Goal: Transaction & Acquisition: Purchase product/service

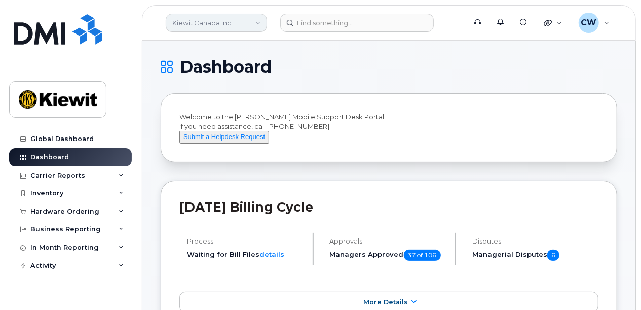
click at [257, 23] on link "Kiewit Canada Inc" at bounding box center [216, 23] width 101 height 18
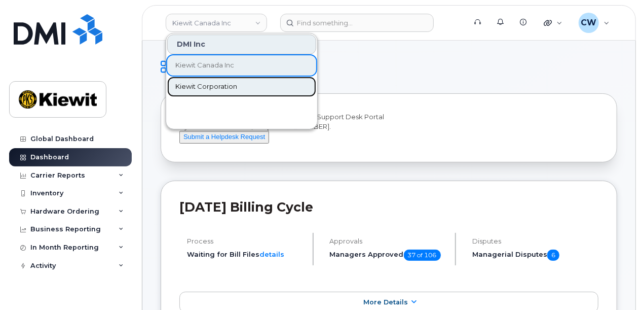
click at [220, 83] on span "Kiewit Corporation" at bounding box center [206, 87] width 62 height 10
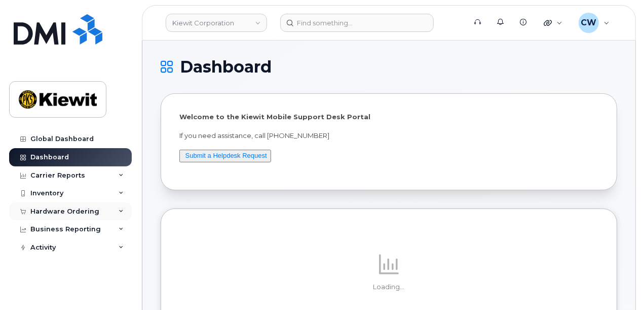
click at [85, 213] on div "Hardware Ordering" at bounding box center [64, 211] width 69 height 8
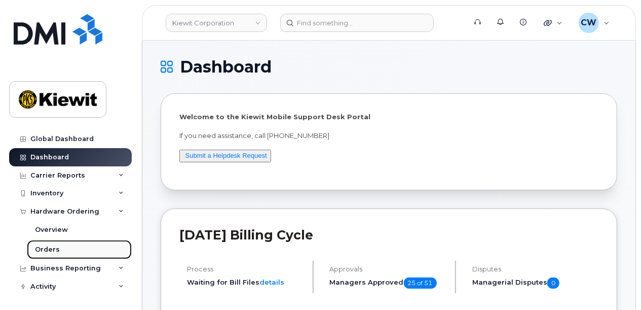
click at [53, 246] on div "Orders" at bounding box center [47, 249] width 25 height 9
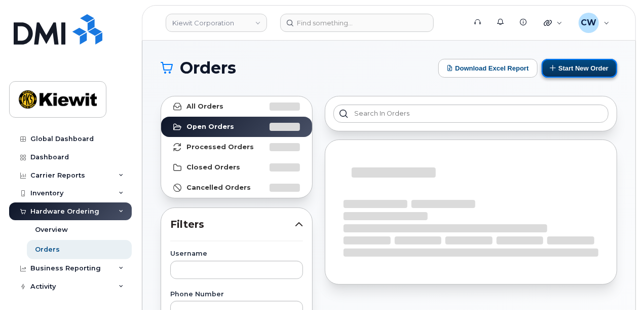
click at [583, 66] on button "Start New Order" at bounding box center [580, 68] width 76 height 19
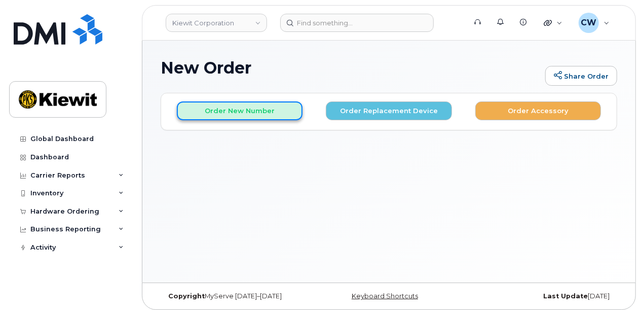
click at [221, 116] on button "Order New Number" at bounding box center [240, 110] width 126 height 19
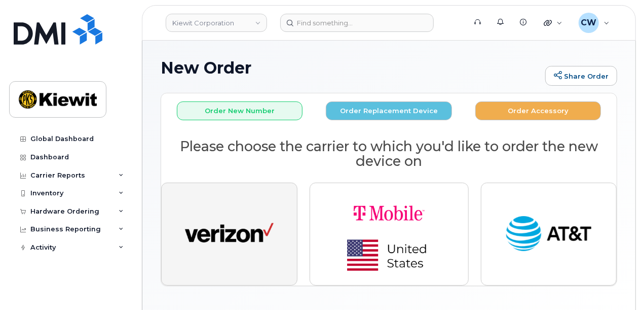
click at [223, 236] on img "button" at bounding box center [229, 234] width 89 height 46
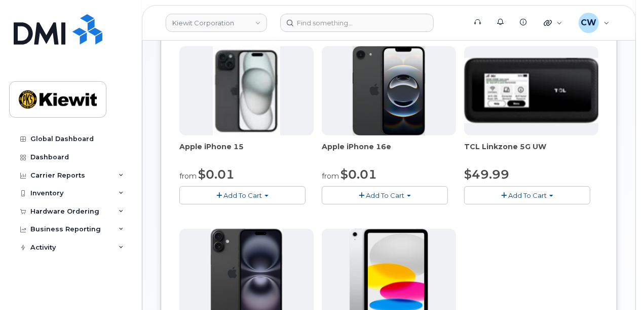
scroll to position [135, 0]
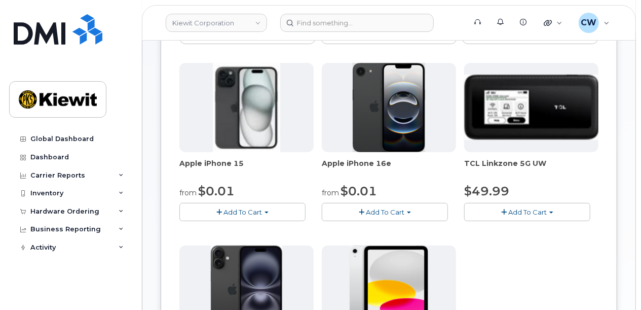
click at [388, 211] on span "Add To Cart" at bounding box center [385, 212] width 39 height 8
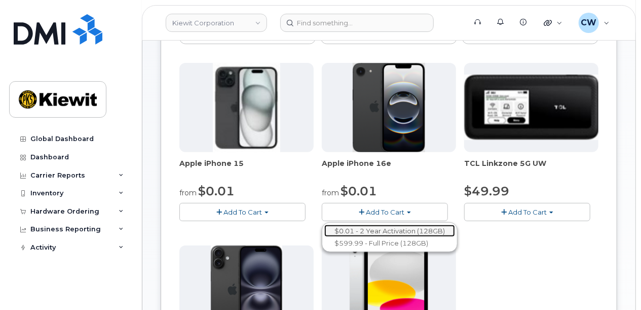
click at [376, 227] on link "$0.01 - 2 Year Activation (128GB)" at bounding box center [389, 231] width 131 height 13
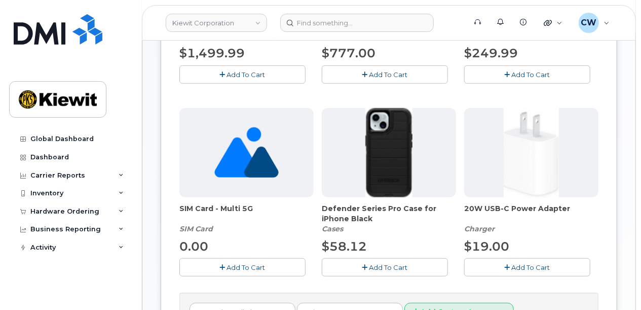
scroll to position [338, 0]
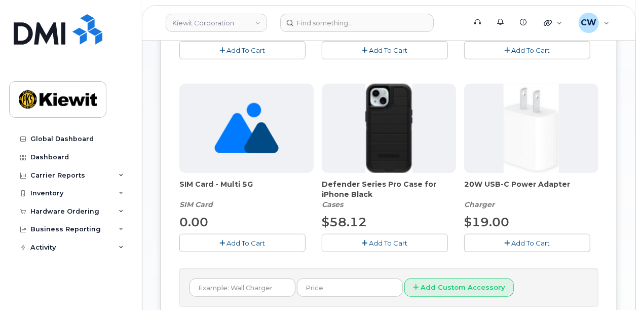
click at [374, 245] on span "Add To Cart" at bounding box center [388, 243] width 39 height 8
click at [510, 243] on button "Add To Cart" at bounding box center [527, 243] width 126 height 18
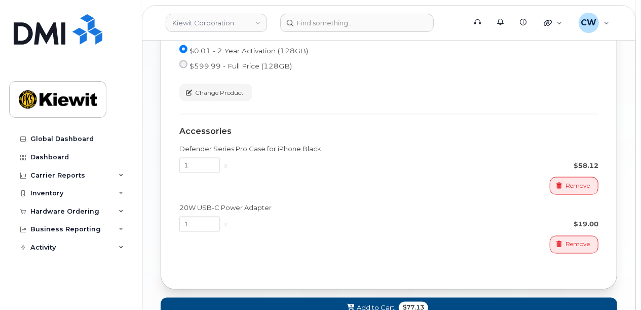
scroll to position [743, 0]
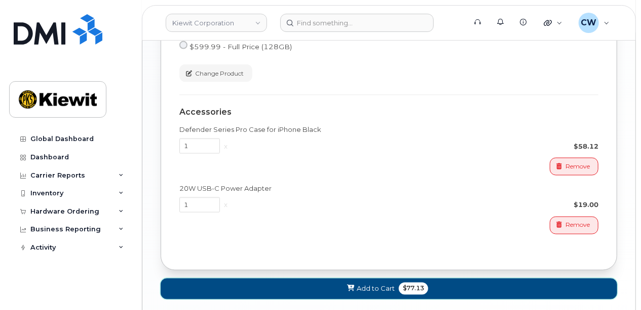
click at [433, 282] on button "Add to Cart $77.13" at bounding box center [389, 288] width 457 height 21
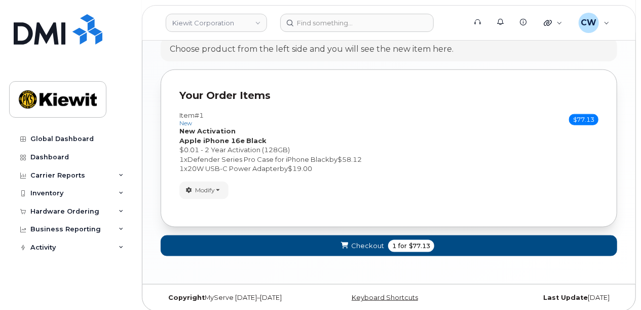
scroll to position [595, 0]
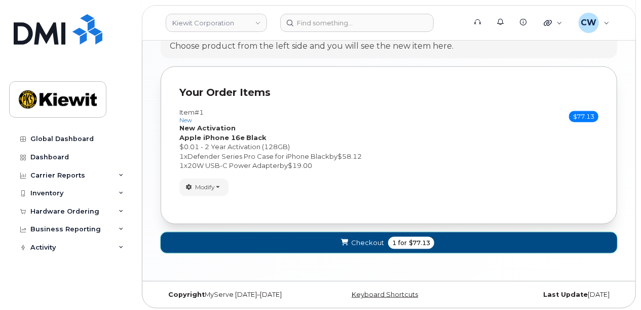
click at [376, 241] on span "Checkout" at bounding box center [367, 243] width 33 height 10
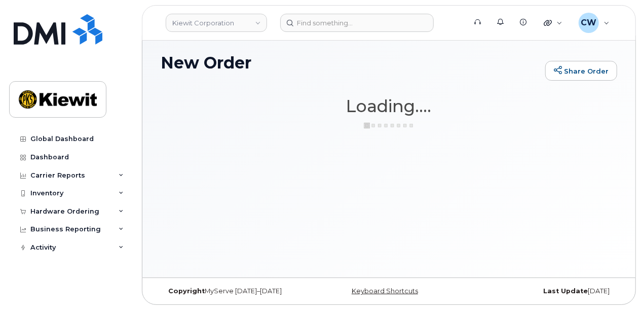
scroll to position [5, 0]
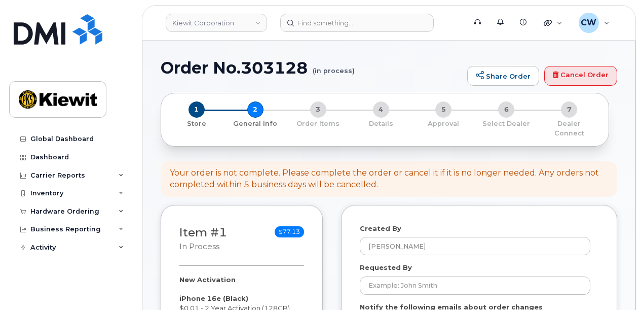
select select
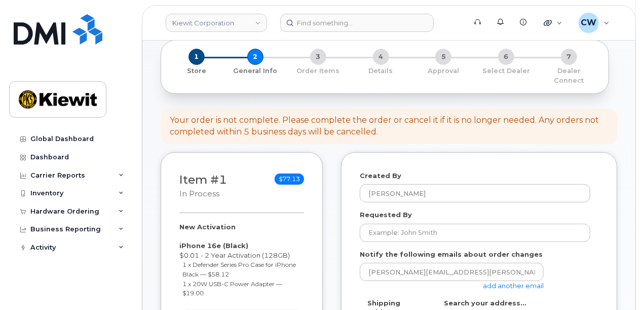
scroll to position [67, 0]
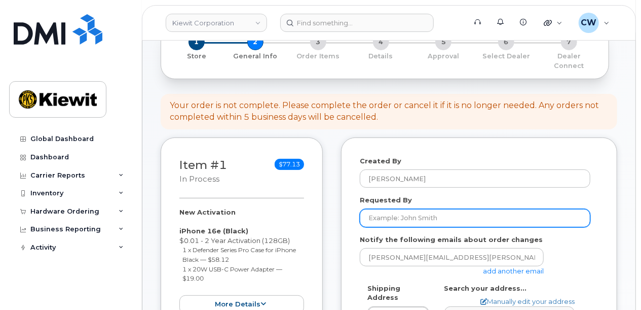
click at [438, 209] on input "Requested By" at bounding box center [475, 218] width 231 height 18
type input "Timothy Carver"
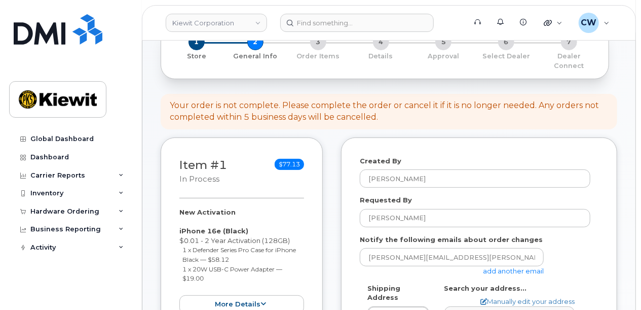
click at [507, 267] on link "add another email" at bounding box center [513, 271] width 61 height 8
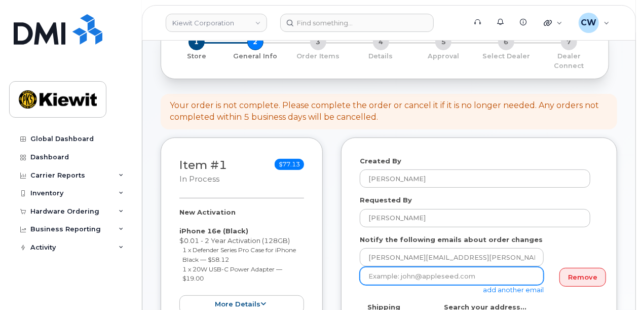
click at [397, 267] on input "email" at bounding box center [452, 276] width 184 height 18
paste input "Kayla.Arrington"
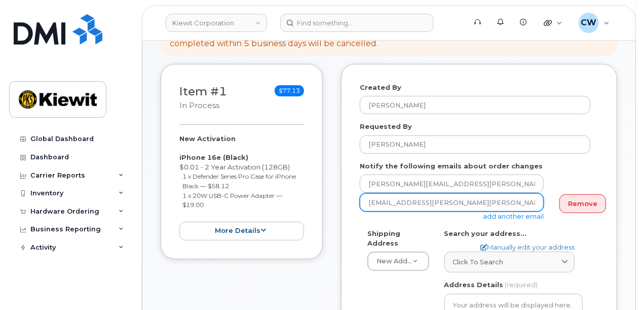
scroll to position [203, 0]
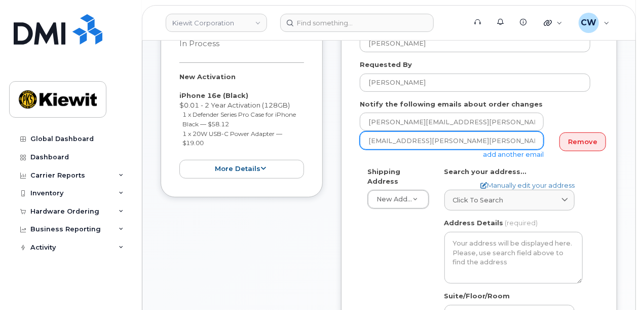
type input "Kayla.Arrington@kiewit.com"
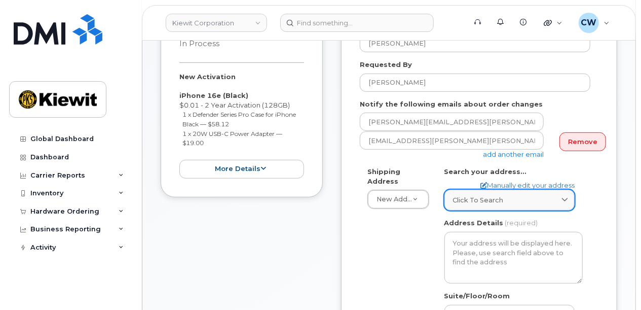
click at [482, 199] on link "Click to search" at bounding box center [509, 200] width 130 height 21
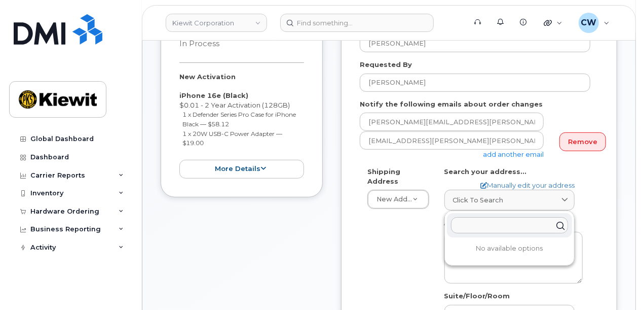
paste input "989 Seven Pines Rd., Benton, LA 71006"
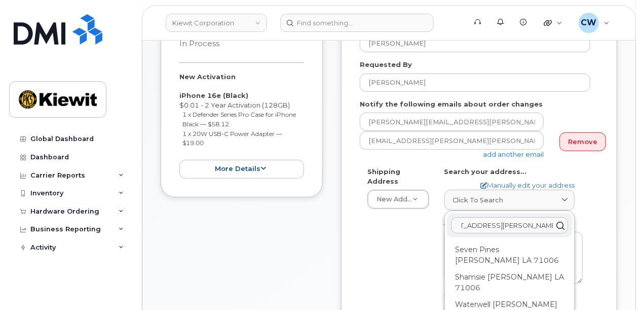
type input "989 Seven Pines Rd., Benton, LA 71006"
click at [427, 227] on div "Shipping Address New Address New Address 3831 Technology Forest Blvd 10147 Line…" at bounding box center [475, 288] width 231 height 242
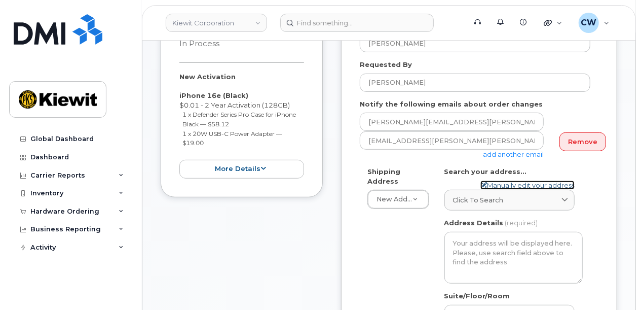
click at [517, 180] on link "Manually edit your address" at bounding box center [527, 185] width 94 height 10
select select
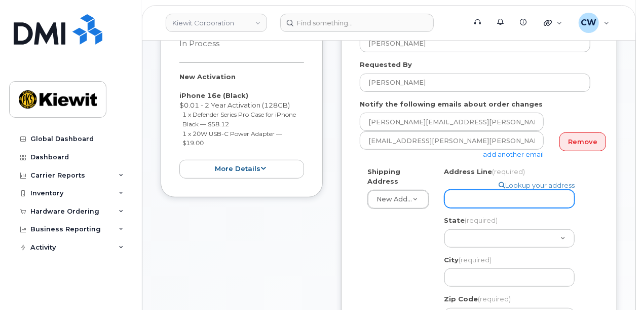
click at [504, 190] on input "Address Line (required)" at bounding box center [509, 199] width 130 height 18
select select
type input "9"
select select
type input "98"
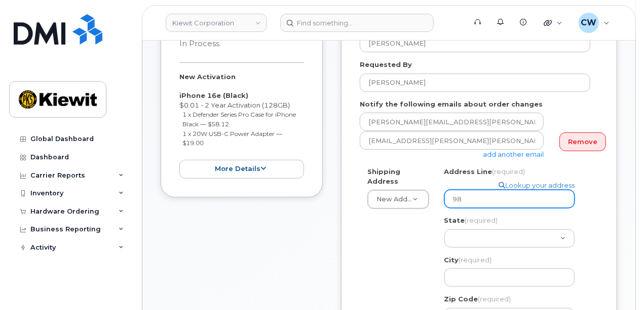
select select
type input "989"
select select
type input "989 S"
select select
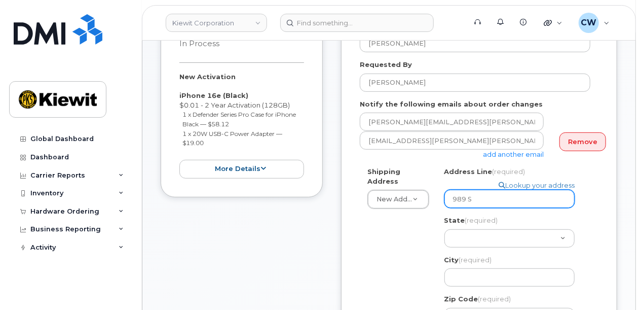
type input "989 Se"
select select
type input "989 Sev"
select select
type input "989 Seve"
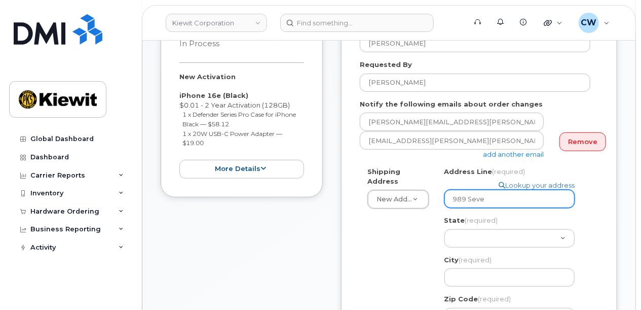
select select
type input "989 Seven"
select select
type input "989 Seven P"
select select
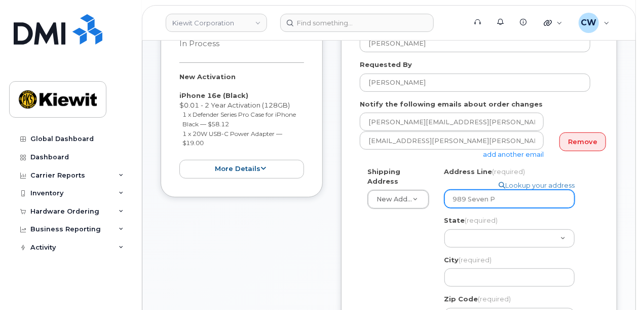
type input "989 Seven Pi"
select select
type input "989 Seven Pin"
select select
type input "989 Seven Pine"
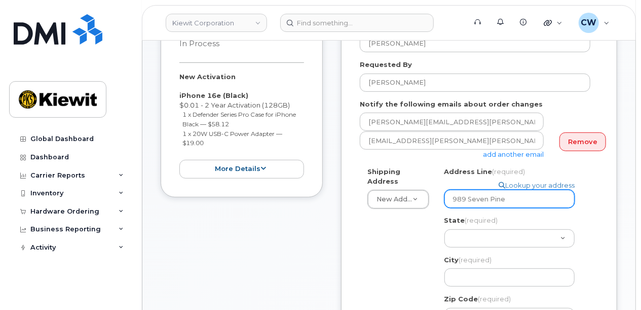
select select
type input "989 Seven Pines"
select select
type input "989 Seven Pines R"
select select
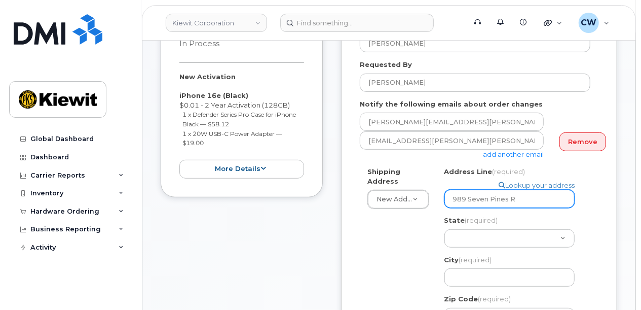
type input "989 Seven Pines RD"
select select
type input "989 Seven Pines R"
select select
type input "989 Seven Pines Rd"
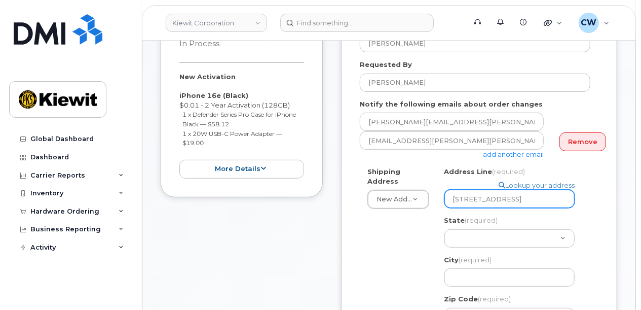
select select
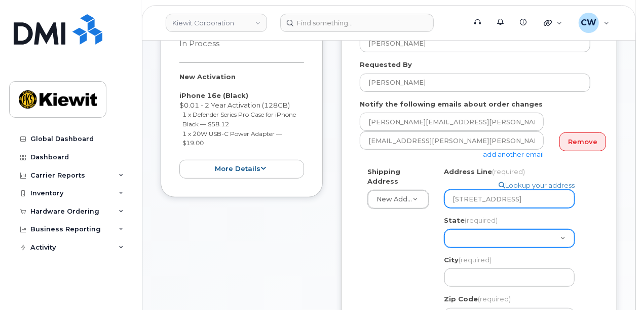
type input "989 Seven Pines Rd."
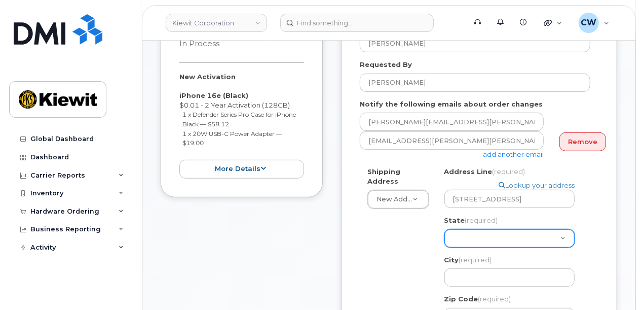
click at [486, 229] on select "Alabama Alaska American Samoa Arizona Arkansas California Colorado Connecticut …" at bounding box center [509, 238] width 130 height 18
select select "LA"
click at [444, 229] on select "Alabama Alaska American Samoa Arizona Arkansas California Colorado Connecticut …" at bounding box center [509, 238] width 130 height 18
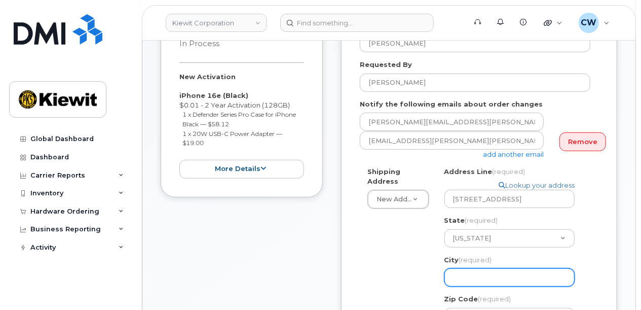
click at [486, 268] on input "City (required)" at bounding box center [509, 277] width 130 height 18
select select
type input "B"
select select
type input "Be"
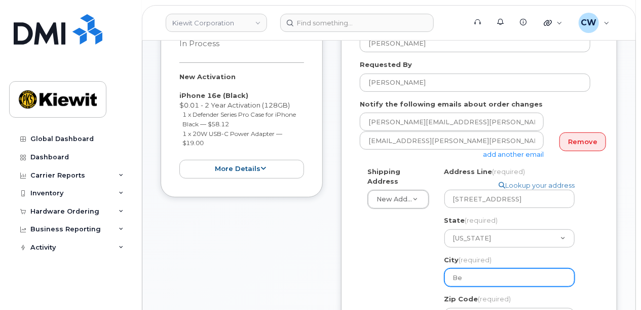
select select
type input "Ben"
select select
type input "Bent"
select select
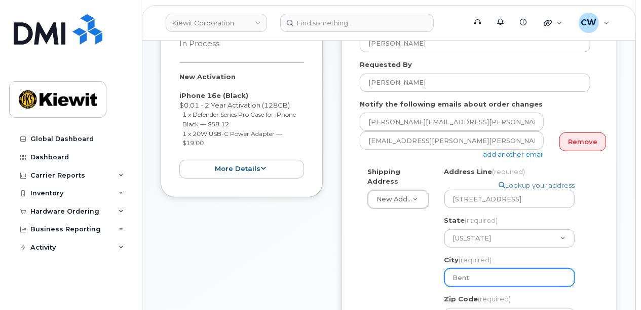
type input "Bento"
select select
type input "Benton"
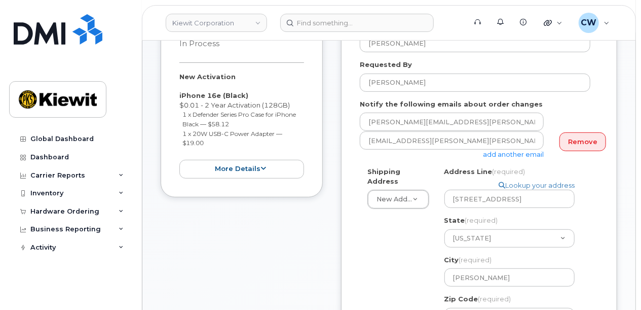
click at [419, 282] on div "Shipping Address New Address New Address 3831 Technology Forest Blvd 10147 Line…" at bounding box center [475, 309] width 231 height 285
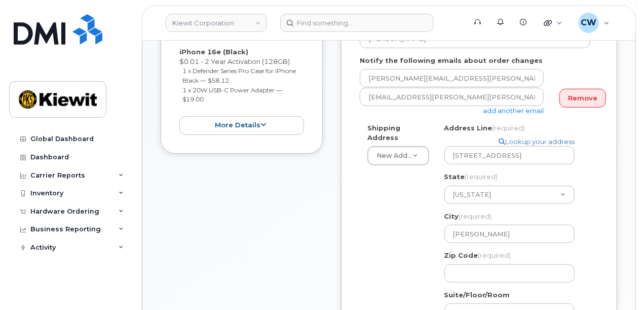
scroll to position [270, 0]
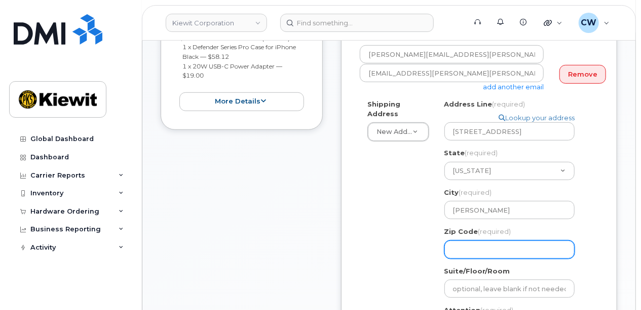
click at [489, 240] on input "Zip Code (required)" at bounding box center [509, 249] width 130 height 18
select select
type input "7"
select select
type input "71"
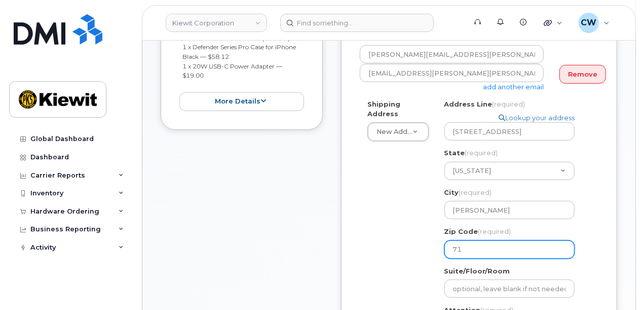
select select
type input "710"
select select
type input "7100"
select select
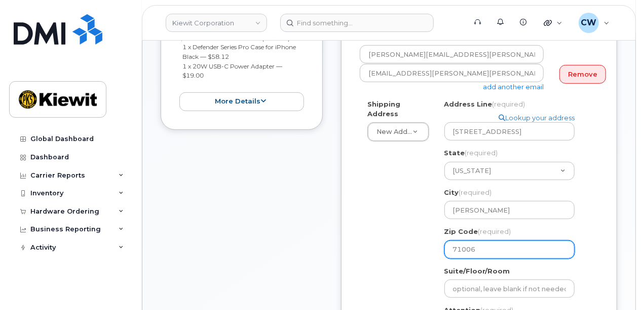
type input "71006"
click at [400, 239] on div "Shipping Address New Address New Address 3831 Technology Forest Blvd 10147 Line…" at bounding box center [475, 241] width 231 height 285
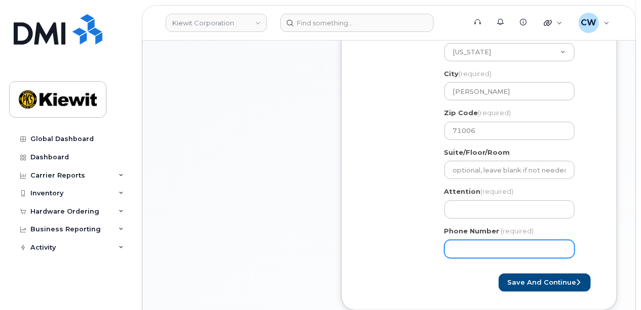
scroll to position [405, 0]
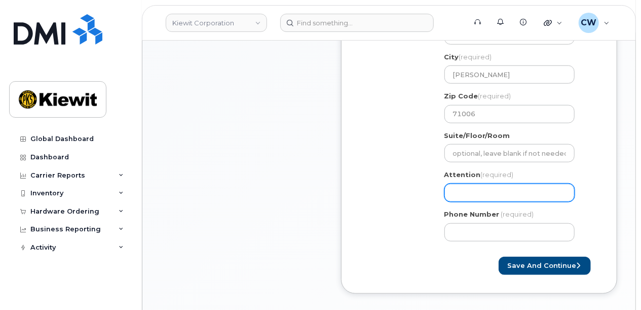
click at [498, 184] on input "Attention (required)" at bounding box center [509, 192] width 130 height 18
select select
type input "T"
select select
type input "Ti"
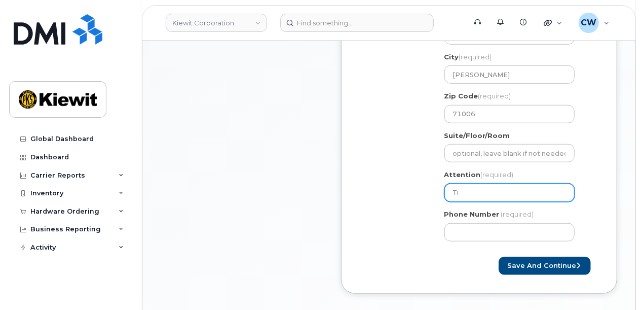
select select
type input "Tim"
select select
type input "Timo"
select select
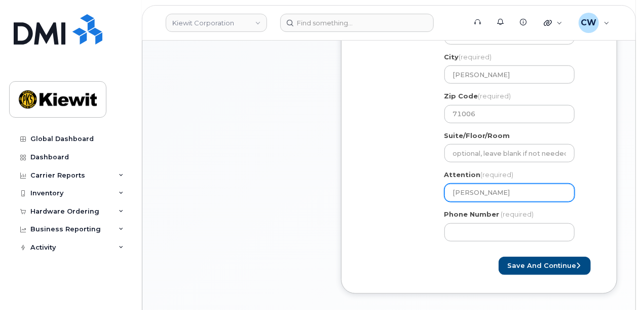
type input "Timor"
select select
type input "Timort"
select select
type input "Timorth"
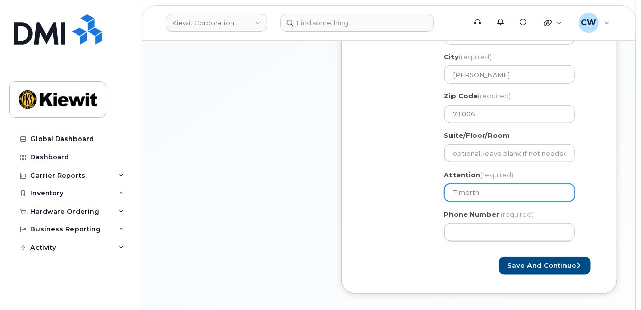
select select
type input "Timort"
select select
type input "Timor"
select select
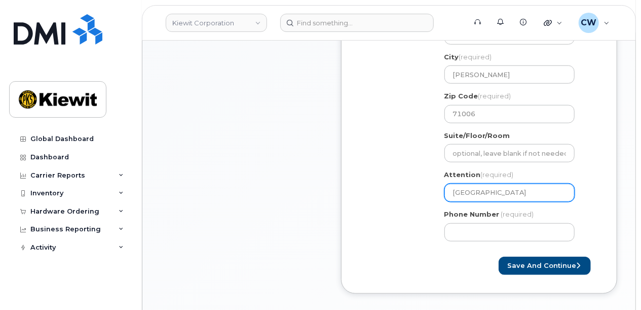
type input "Timo"
select select
type input "Timot"
select select
type input "Timoth"
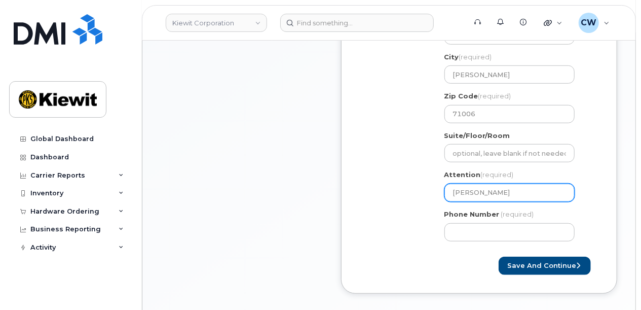
select select
type input "Timothy"
select select
type input "Timothy C"
select select
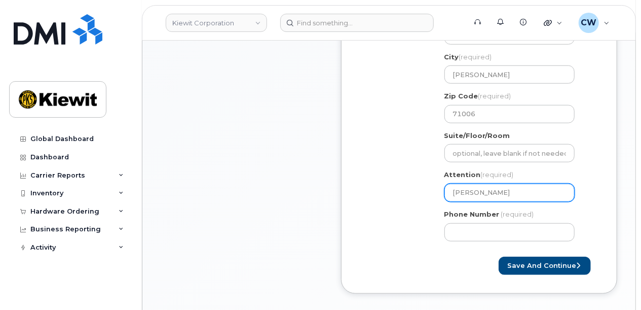
type input "Timothy Ca"
select select
type input "Timothy Car"
select select
type input "Timothy Carv"
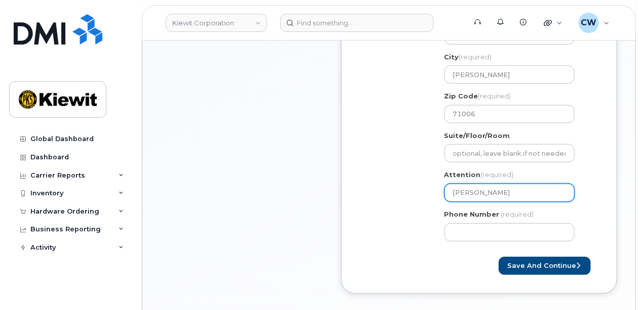
select select
type input "Timothy Carve"
select select
type input "Timothy Carver"
select select
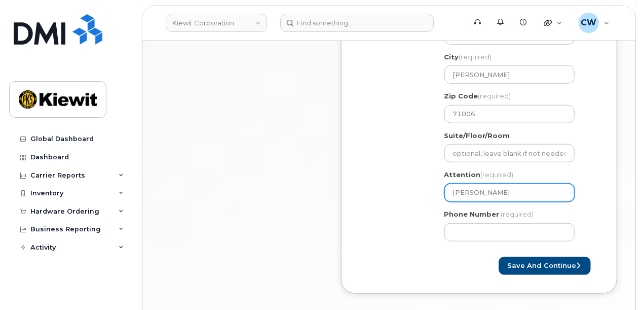
type input "Timothy Carver a"
select select
type input "Timothy Carver an"
select select
type input "Timothy Carver and"
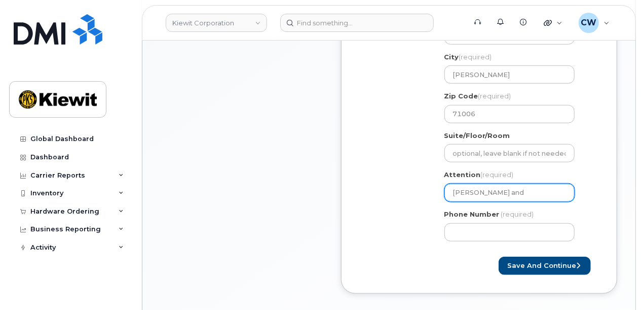
select select
type input "Timothy Carver and M"
select select
type input "Timothy Carver and Mi"
select select
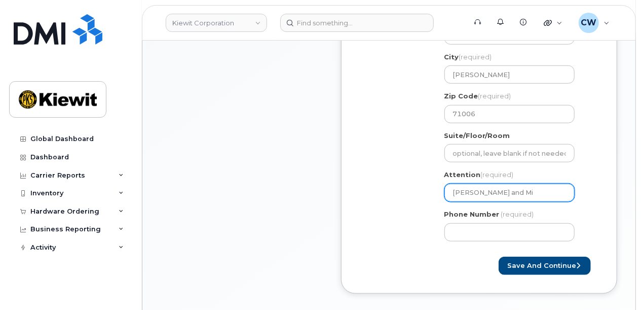
type input "Timothy Carver and Mic"
select select
type input "Timothy Carver and Mich"
select select
type input "Timothy Carver and Micha"
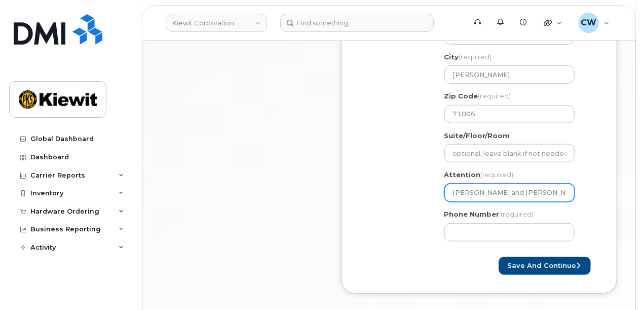
select select
type input "Timothy Carver and Michae"
select select
type input "Timothy Carver and Michael"
select select
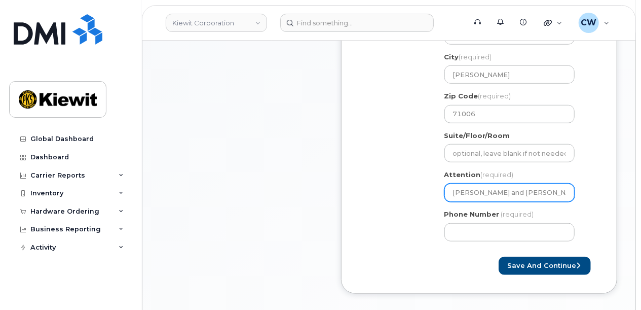
type input "Timothy Carver and Michael M"
select select
type input "Timothy Carver and Michael Mo"
select select
type input "Timothy Carver and Michael Mon"
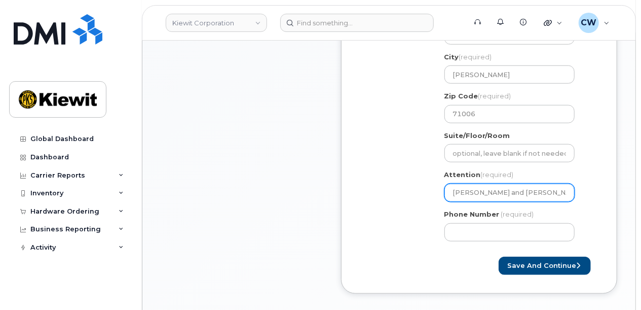
select select
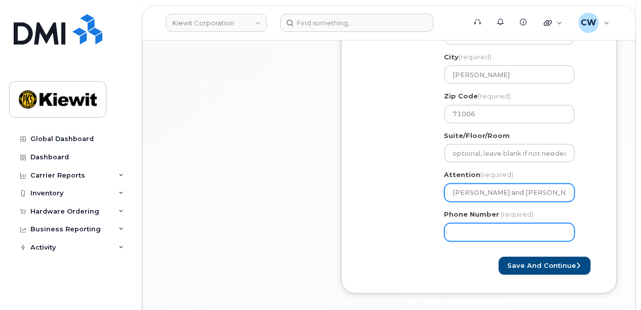
type input "Timothy Carver and Michael Monz"
click at [484, 226] on input "Phone Number" at bounding box center [509, 232] width 130 height 18
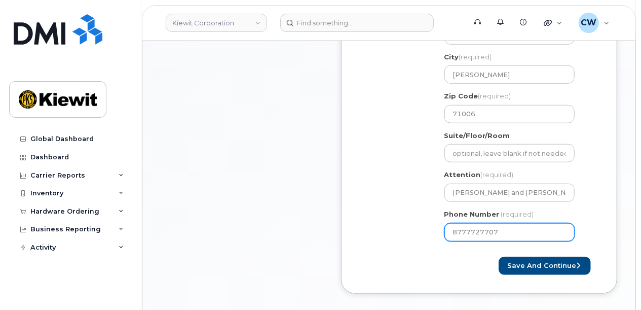
type input "8777727707"
select select
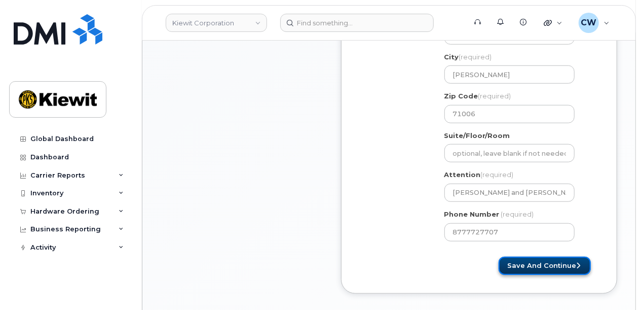
click at [523, 256] on button "Save and Continue" at bounding box center [545, 265] width 92 height 19
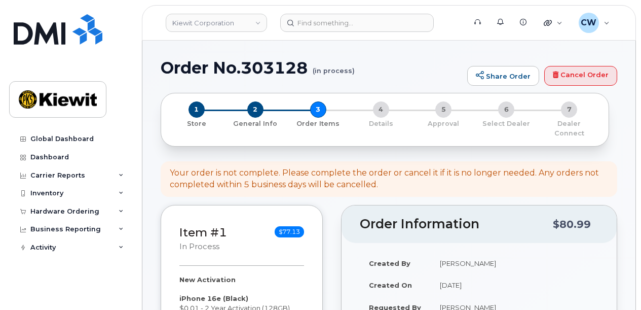
select select
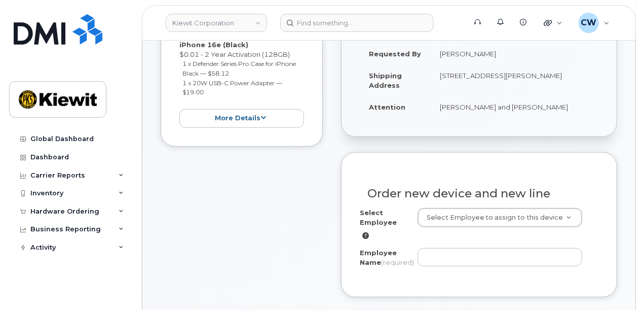
scroll to position [270, 0]
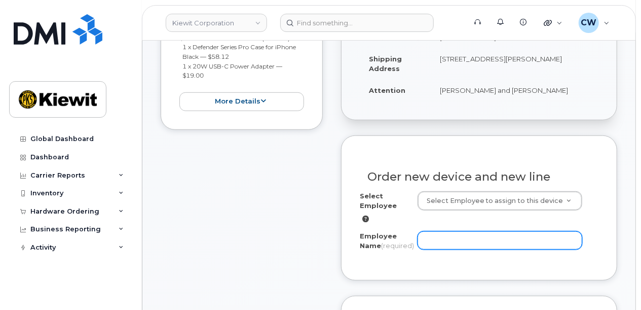
click at [434, 231] on input "Employee Name (required)" at bounding box center [500, 240] width 165 height 18
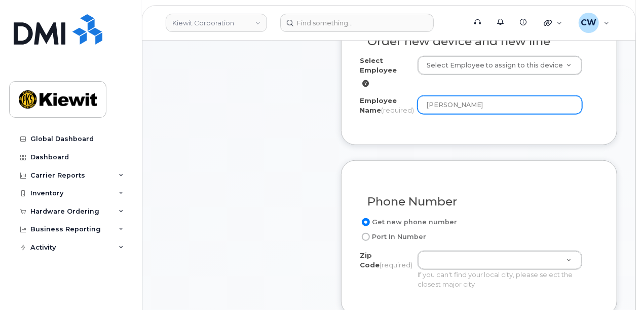
scroll to position [473, 0]
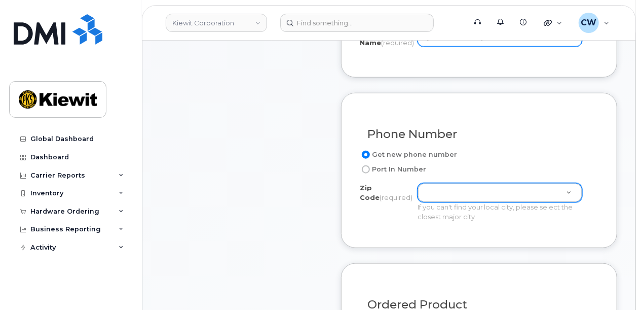
type input "[PERSON_NAME]"
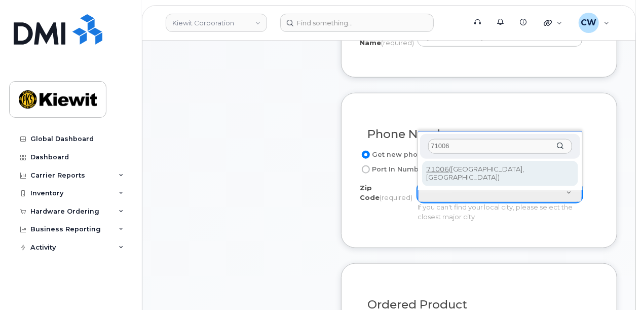
type input "71006"
type input "71006 (Benton, LA)"
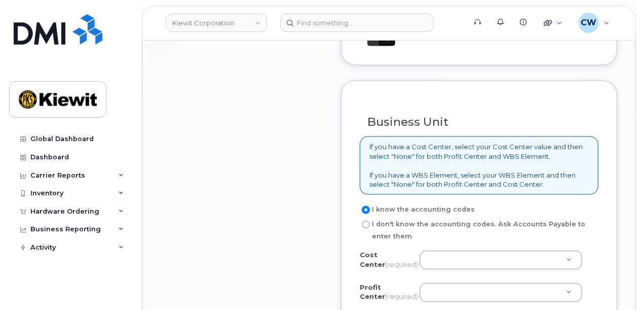
scroll to position [811, 0]
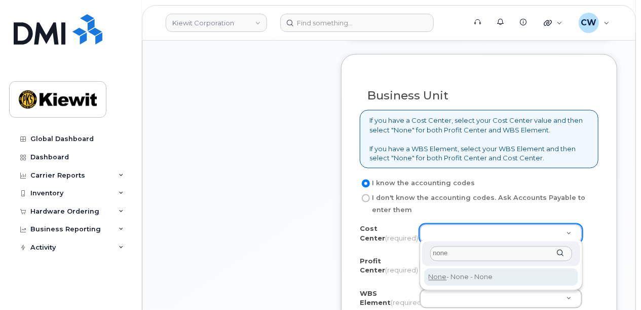
type input "none"
type input "None"
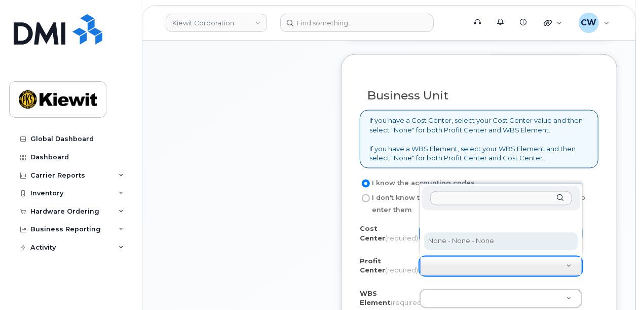
select select "None"
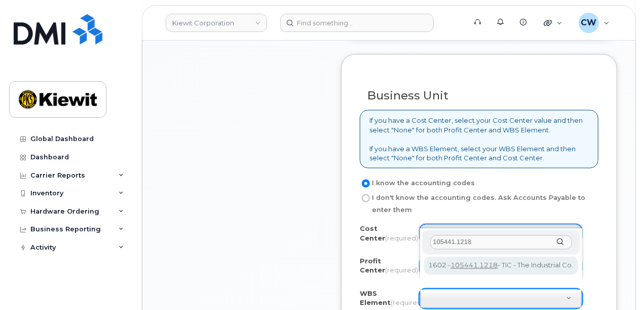
type input "105441.1218"
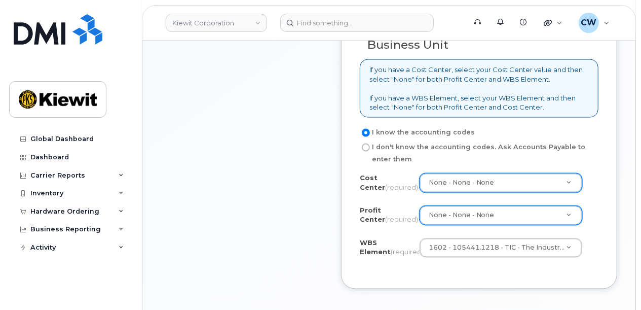
scroll to position [946, 0]
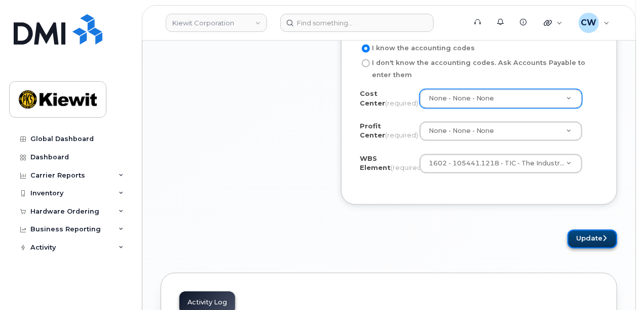
click at [587, 230] on button "Update" at bounding box center [593, 239] width 50 height 19
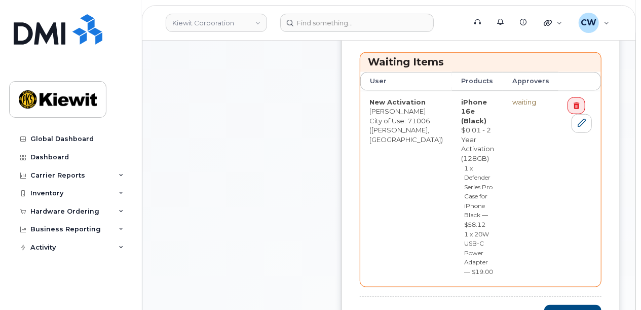
scroll to position [473, 0]
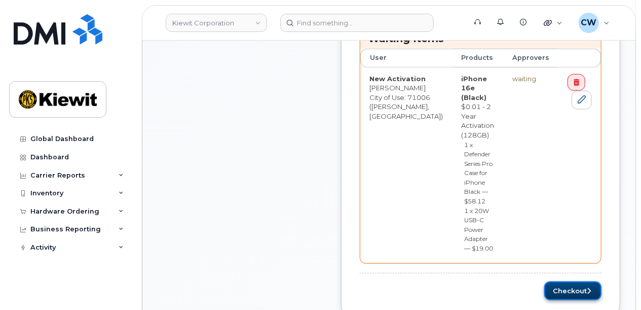
click at [570, 281] on button "Checkout" at bounding box center [572, 290] width 57 height 19
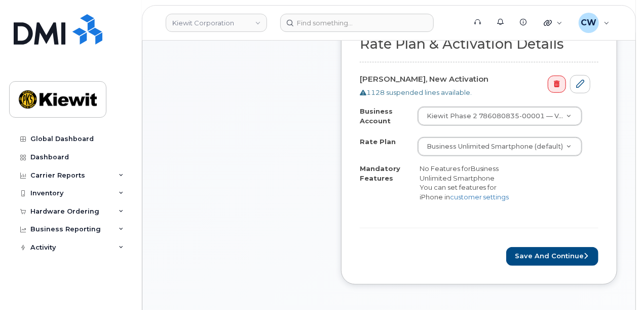
scroll to position [338, 0]
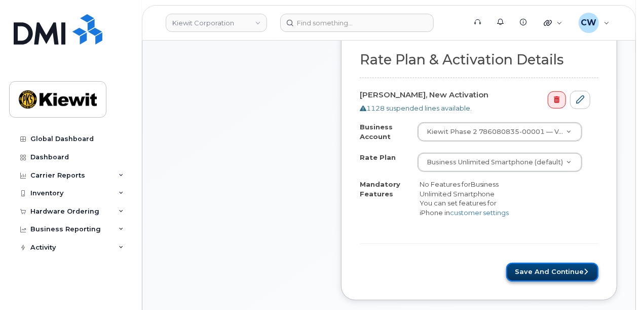
click at [537, 265] on button "Save and Continue" at bounding box center [552, 272] width 92 height 19
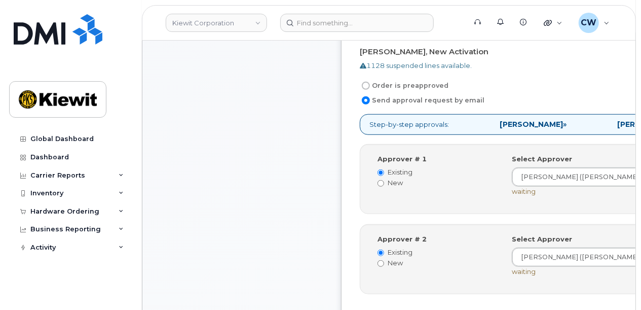
scroll to position [405, 0]
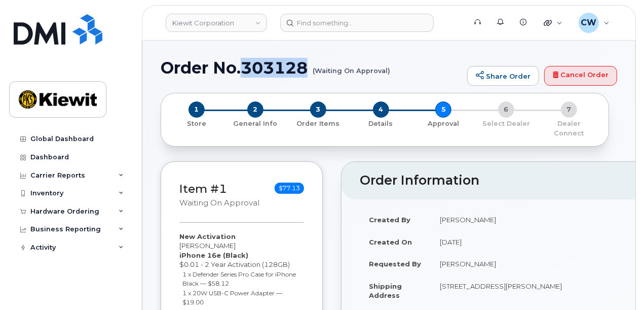
drag, startPoint x: 310, startPoint y: 65, endPoint x: 245, endPoint y: 61, distance: 65.0
click at [245, 61] on h1 "Order No.303128 (Waiting On Approval)" at bounding box center [312, 68] width 302 height 18
copy h1 "303128"
click at [79, 217] on div "Hardware Ordering" at bounding box center [70, 211] width 123 height 18
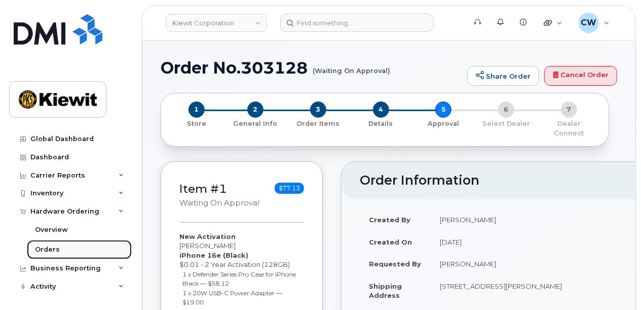
click at [58, 245] on link "Orders" at bounding box center [79, 249] width 105 height 19
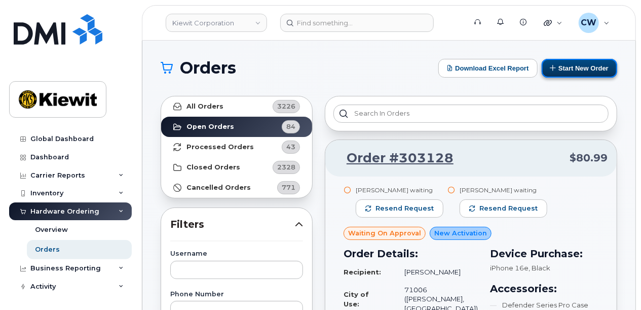
click at [579, 73] on button "Start New Order" at bounding box center [580, 68] width 76 height 19
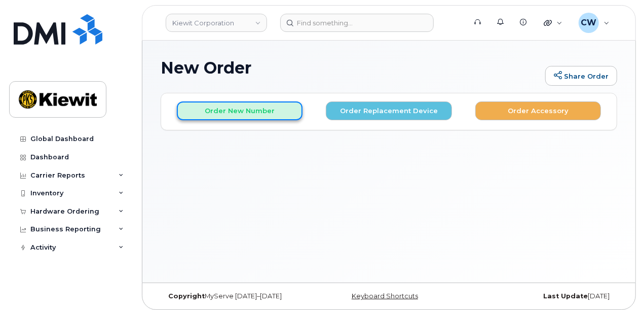
click at [217, 110] on button "Order New Number" at bounding box center [240, 110] width 126 height 19
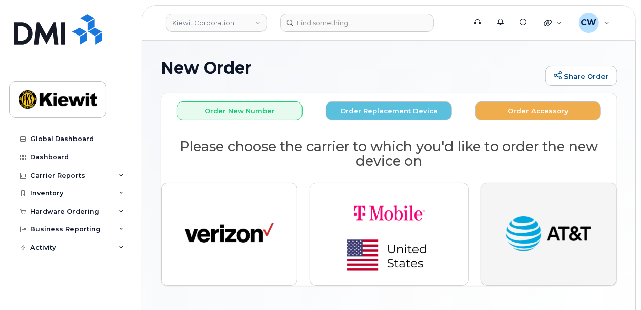
click at [533, 248] on img "button" at bounding box center [548, 234] width 89 height 46
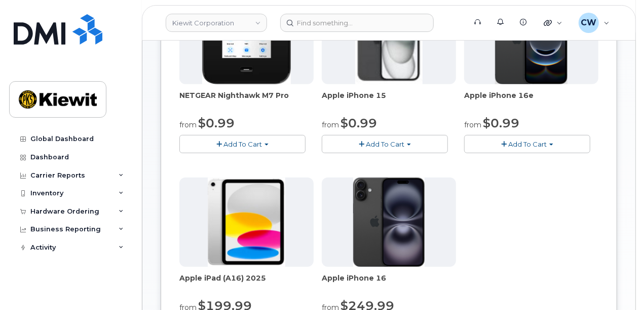
scroll to position [135, 0]
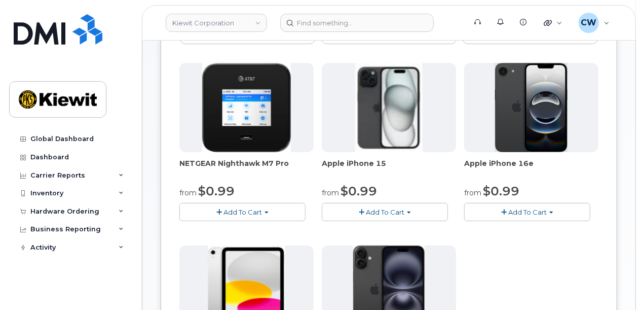
click at [542, 209] on span "Add To Cart" at bounding box center [527, 212] width 39 height 8
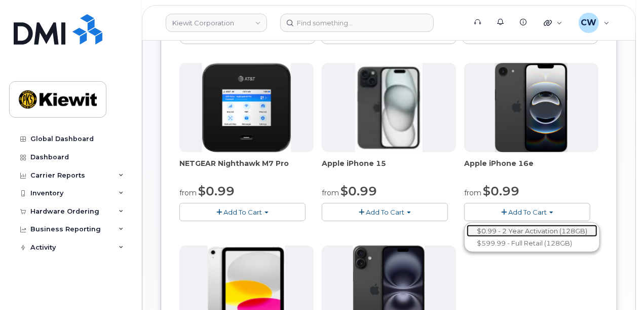
click at [528, 229] on link "$0.99 - 2 Year Activation (128GB)" at bounding box center [532, 231] width 131 height 13
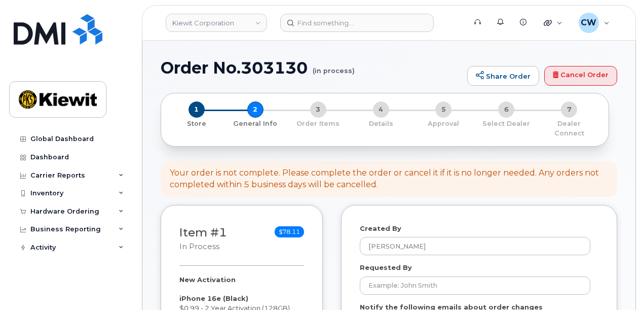
select select
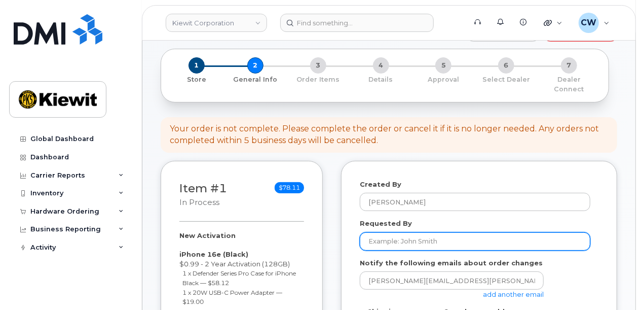
scroll to position [67, 0]
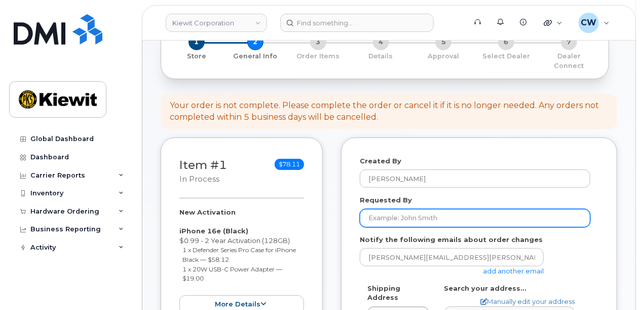
click at [407, 209] on input "Requested By" at bounding box center [475, 218] width 231 height 18
type input "Miranda Stevens"
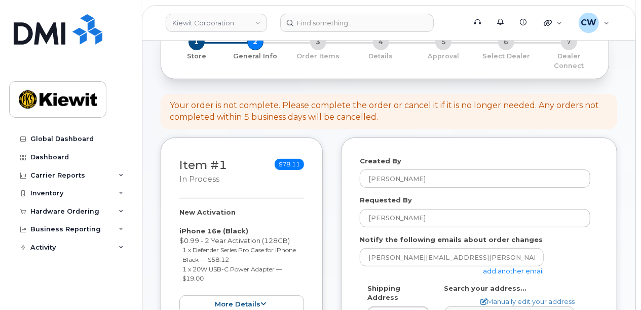
click at [518, 267] on link "add another email" at bounding box center [513, 271] width 61 height 8
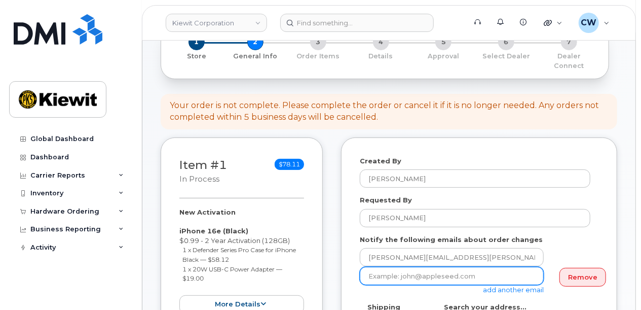
click at [455, 269] on input "email" at bounding box center [452, 276] width 184 height 18
paste input "Cindy.Caballero"
type input "Cindy.Caballero@kiewit.com"
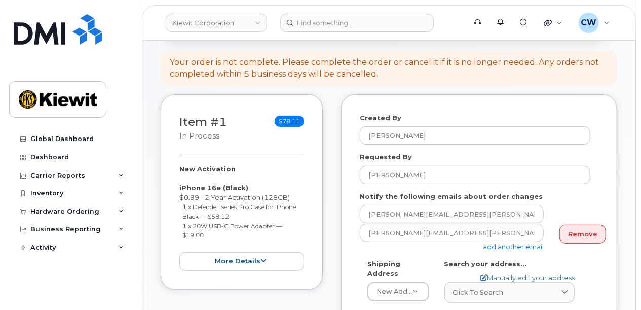
scroll to position [135, 0]
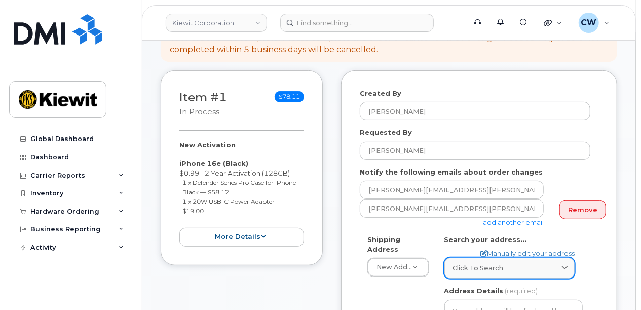
click at [501, 263] on span "Click to search" at bounding box center [478, 268] width 51 height 10
paste input "137 Old Market St Suite 101 Aiken SC 29803"
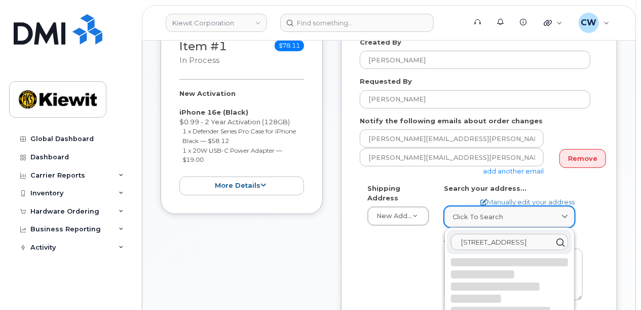
scroll to position [203, 0]
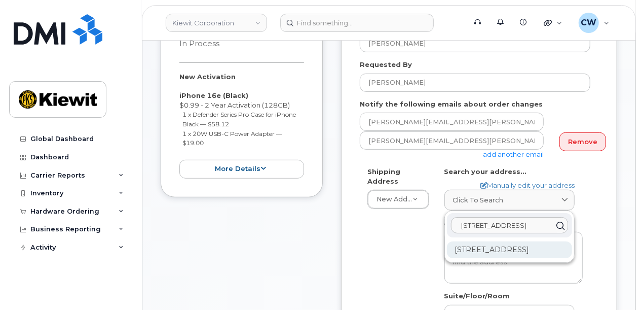
type input "137 Old Market St Suite 101 Aiken SC 29803"
click at [511, 250] on div "137 Old Market St Ste 101 Aiken SC 29803-3927" at bounding box center [509, 249] width 125 height 17
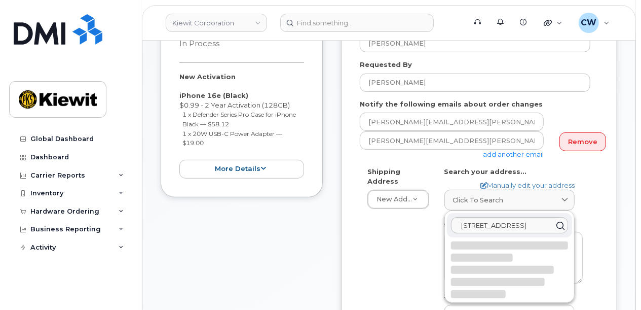
select select
type textarea "137 Old Market St Ste 101 AIKEN SC 29803-3927 UNITED STATES"
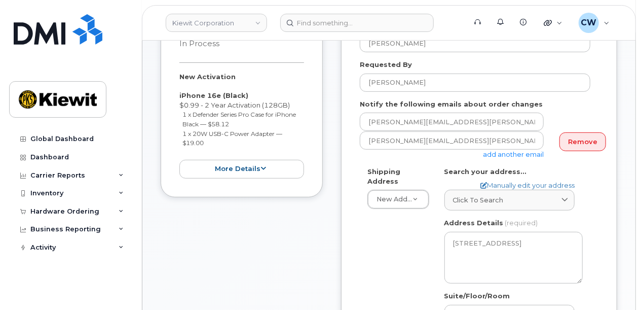
click at [428, 258] on div "Shipping Address New Address New Address 3831 Technology Forest Blvd 10147 Line…" at bounding box center [475, 288] width 231 height 242
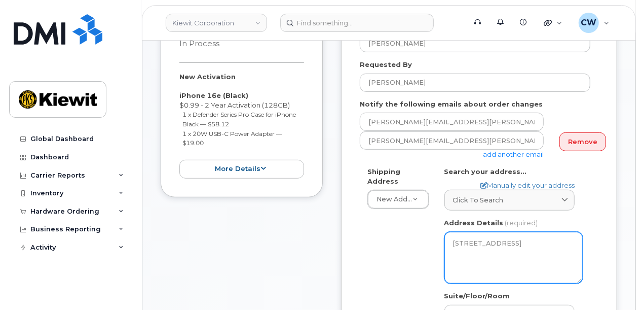
scroll to position [270, 0]
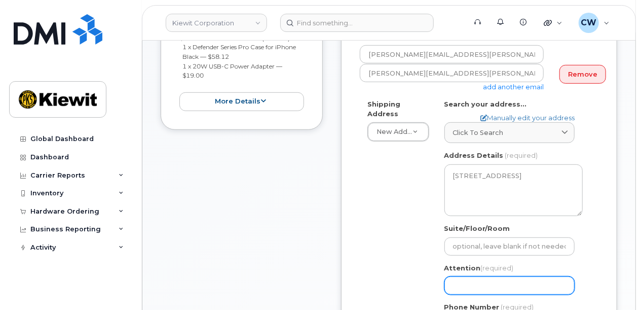
click at [478, 280] on input "Attention (required)" at bounding box center [509, 285] width 130 height 18
select select
type input "M"
select select
type input "Mi"
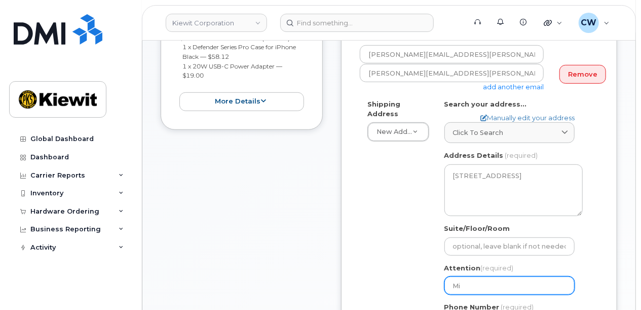
select select
type input "Mir"
select select
type input "Mira"
select select
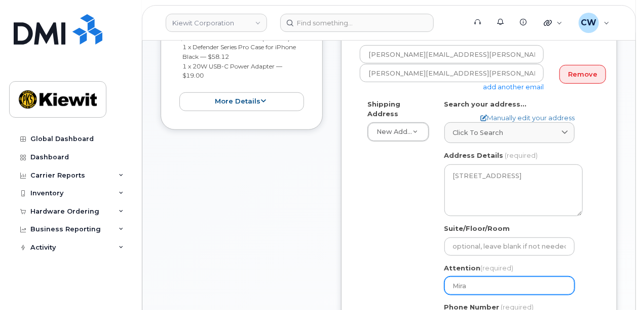
type input "Miran"
select select
type input "Mirand"
select select
type input "Miranda"
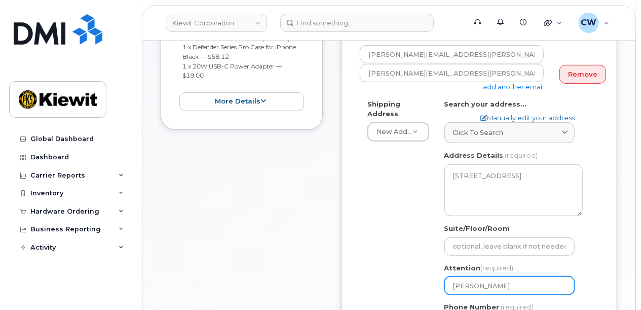
select select
type input "Miranda S"
select select
type input "Miranda St"
select select
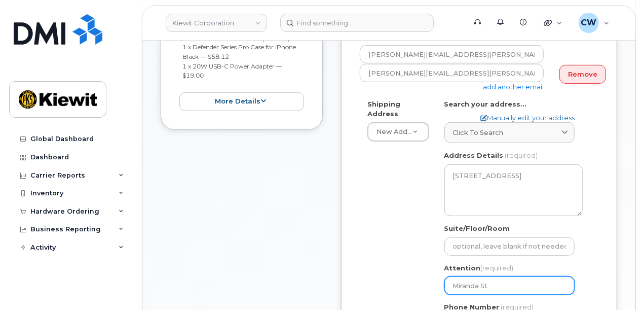
type input "Miranda Ste"
select select
type input "Miranda Sten"
select select
type input "Miranda Ste"
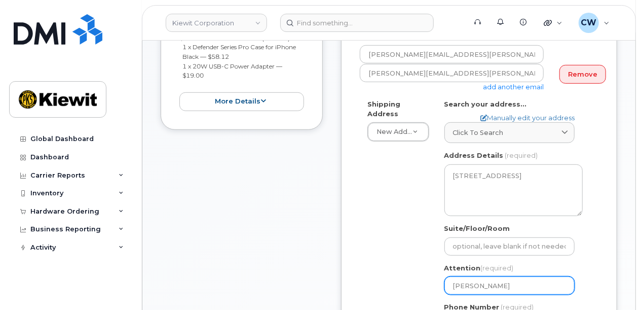
select select
type input "Miranda Stev"
select select
type input "Miranda Steve"
select select
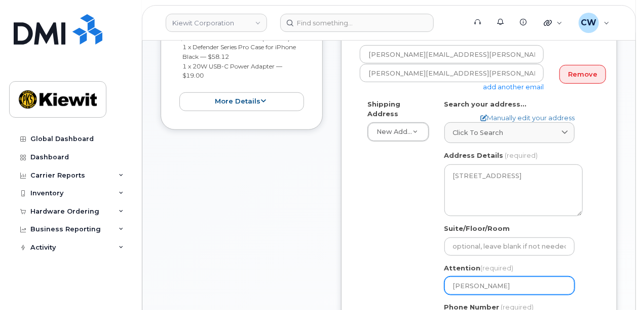
type input "Miranda Steven"
select select
type input "[PERSON_NAME]"
select select
type input "Miranda Stevens a"
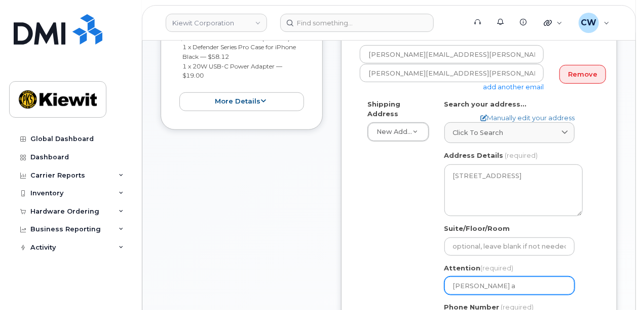
select select
type input "Miranda Stevens an"
select select
type input "Miranda Stevens and"
select select
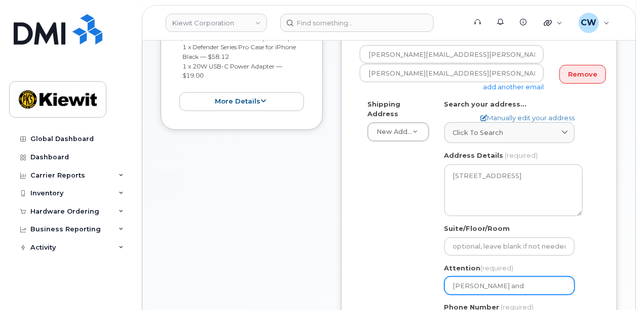
type input "Miranda Stevens and E"
select select
type input "Miranda Stevens and Ed"
select select
type input "Miranda Stevens and Edw"
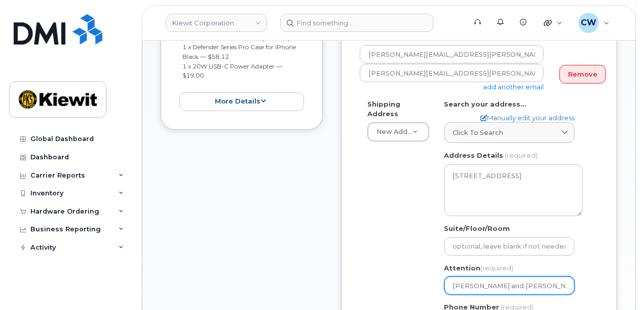
select select
type input "Miranda Stevens and Edwi"
select select
type input "Miranda Stevens and Edwin"
select select
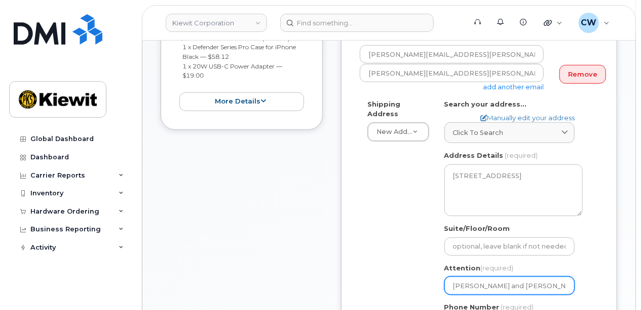
type input "Miranda Stevens and Edwin S"
select select
type input "Miranda Stevens and Edwin Su"
select select
type input "Miranda Stevens and Edwin Sum"
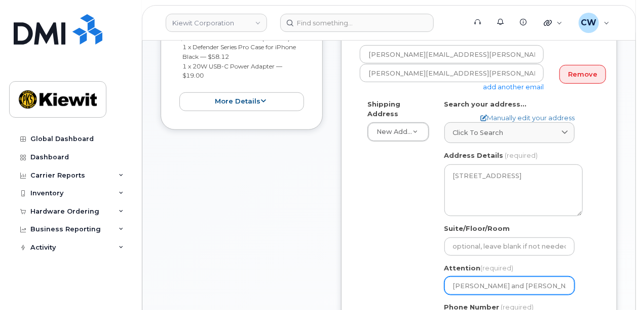
select select
type input "Miranda Stevens and Edwin Sumn"
select select
type input "Miranda Stevens and Edwin Sumne"
select select
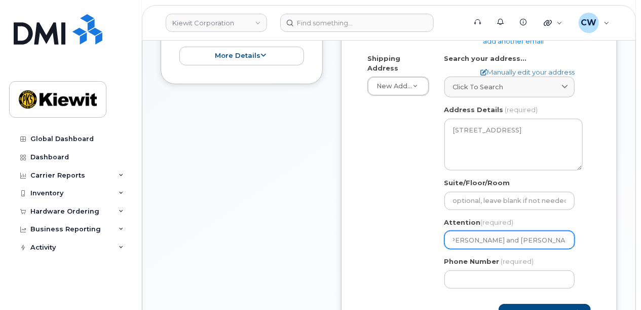
scroll to position [338, 0]
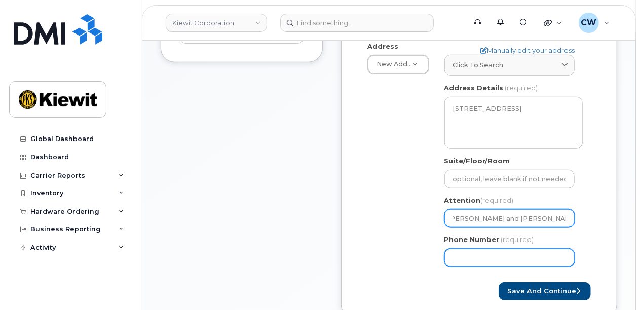
type input "Miranda Stevens and Edwin Sumner"
click at [501, 248] on input "Phone Number" at bounding box center [509, 257] width 130 height 18
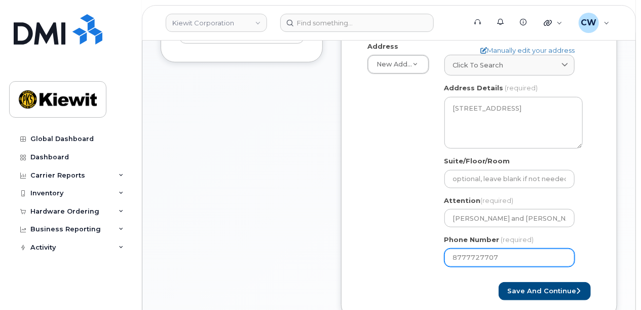
type input "8777727707"
select select
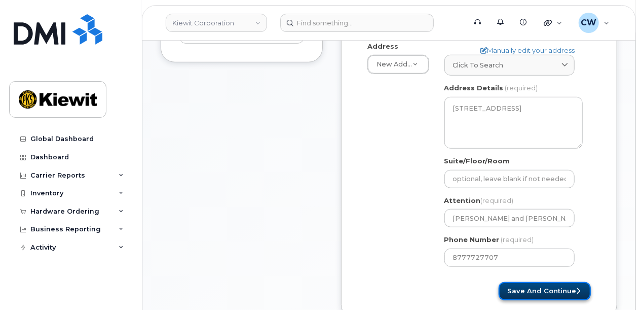
click at [529, 282] on button "Save and Continue" at bounding box center [545, 291] width 92 height 19
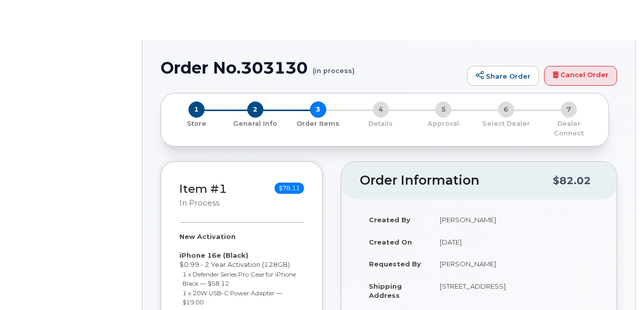
radio input "true"
select select
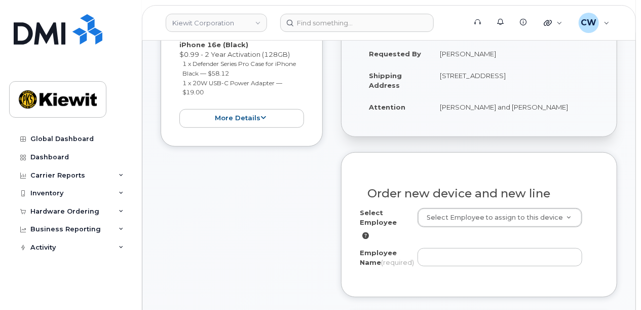
scroll to position [270, 0]
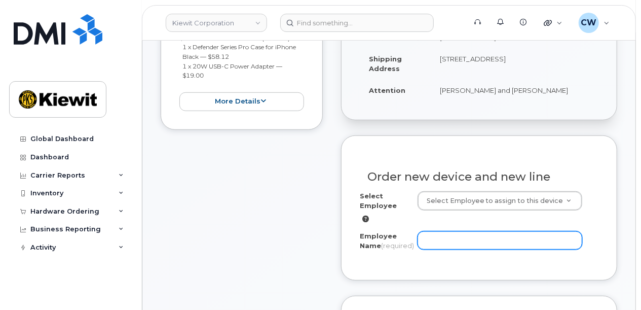
click at [457, 232] on input "Employee Name (required)" at bounding box center [500, 240] width 165 height 18
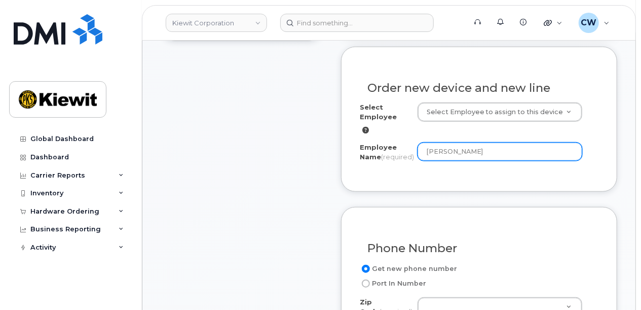
scroll to position [405, 0]
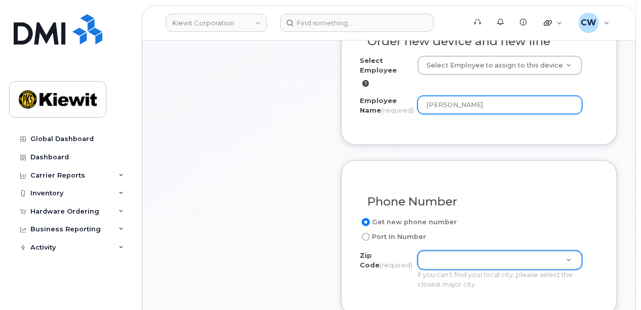
type input "Edwin Sumner"
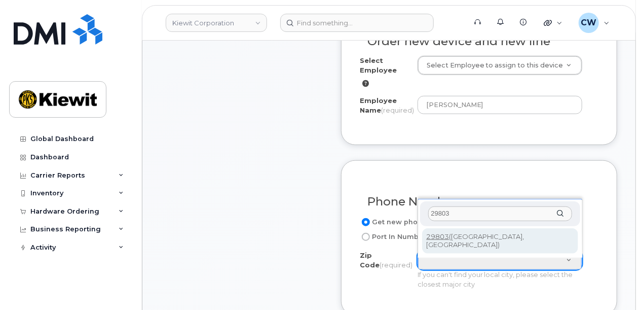
type input "29803"
type input "29803 (Aiken, SC)"
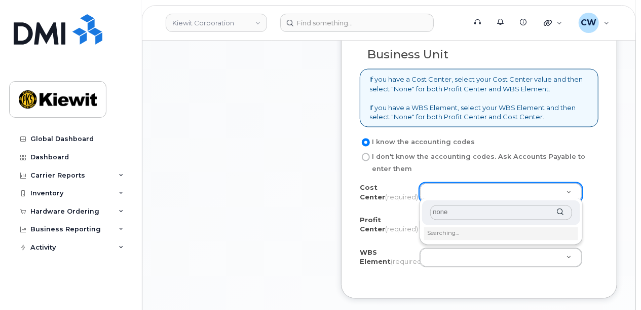
scroll to position [878, 0]
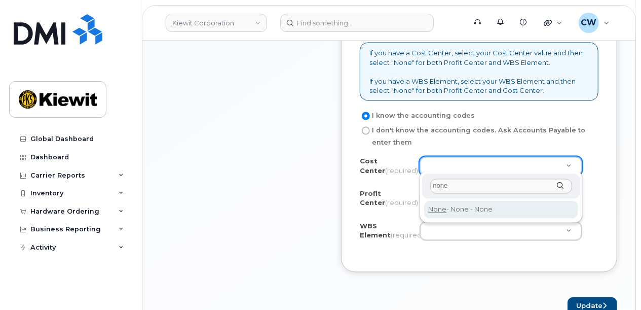
type input "none"
type input "None"
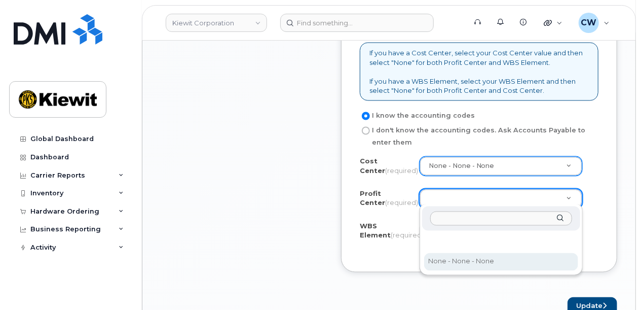
select select "None"
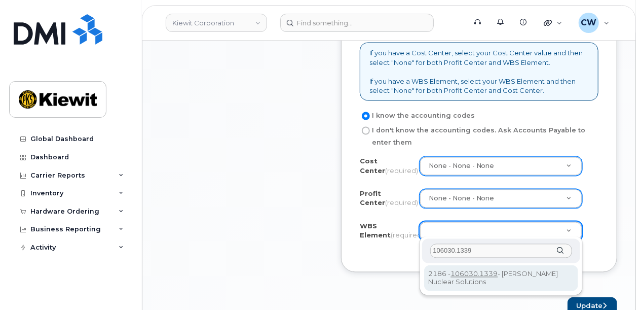
type input "106030.1339"
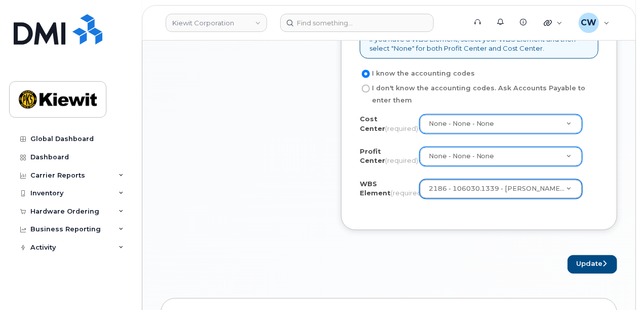
scroll to position [946, 0]
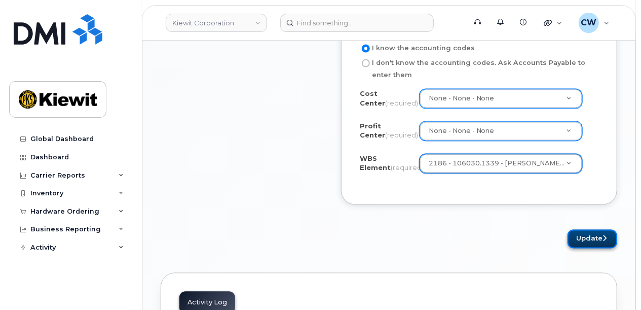
click at [575, 232] on button "Update" at bounding box center [593, 239] width 50 height 19
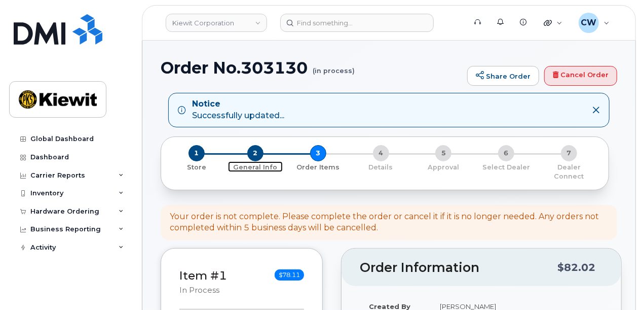
click at [254, 156] on span "2" at bounding box center [255, 153] width 16 height 16
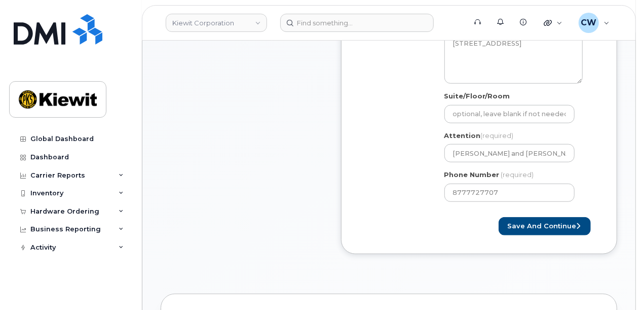
scroll to position [405, 0]
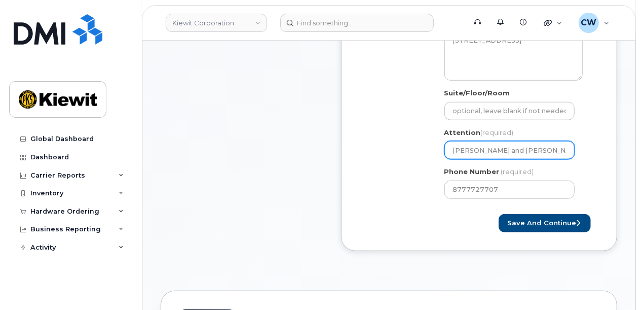
drag, startPoint x: 545, startPoint y: 140, endPoint x: 524, endPoint y: 136, distance: 21.6
click at [524, 141] on input "[PERSON_NAME] and [PERSON_NAME]" at bounding box center [509, 150] width 130 height 18
select select
type input "[PERSON_NAME] and [PERSON_NAME]"
select select
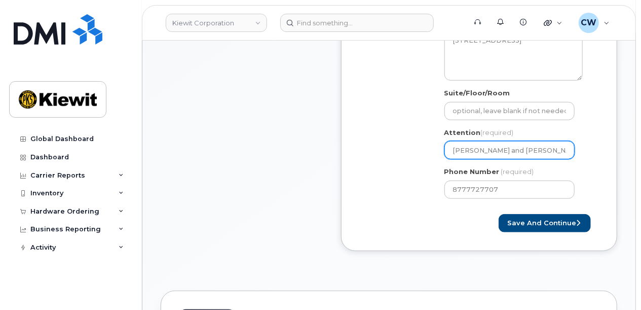
type input "[PERSON_NAME] and [PERSON_NAME]"
select select
type input "[PERSON_NAME] and TeSumner"
select select
type input "[PERSON_NAME] and [PERSON_NAME]"
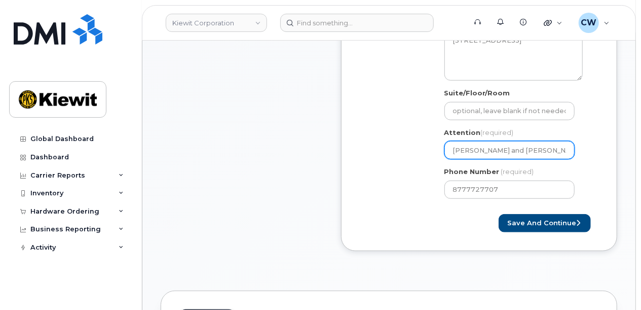
select select
type input "[PERSON_NAME] and [PERSON_NAME]"
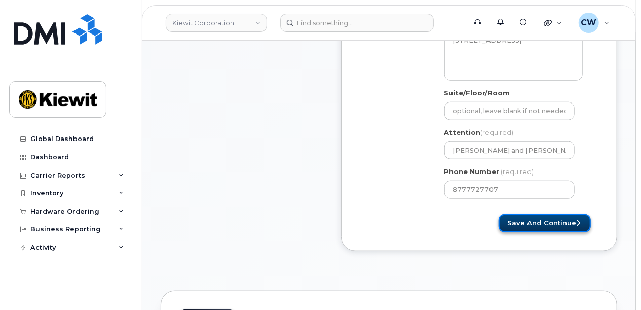
click at [526, 216] on button "Save and Continue" at bounding box center [545, 223] width 92 height 19
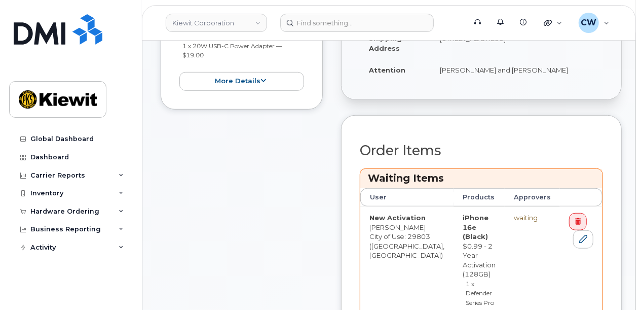
scroll to position [473, 0]
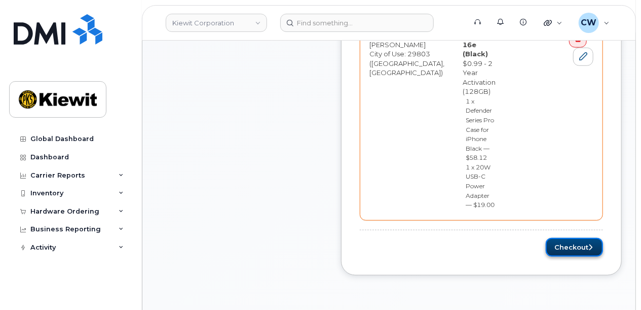
click at [560, 238] on button "Checkout" at bounding box center [574, 247] width 57 height 19
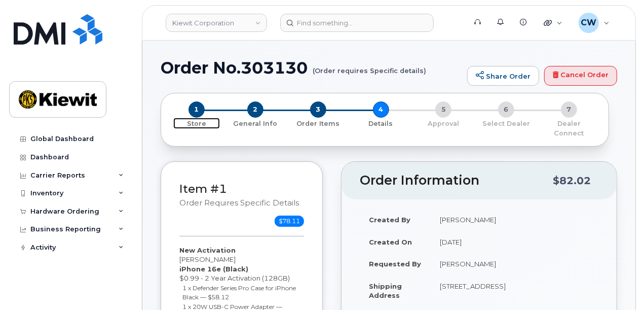
click at [196, 113] on span "1" at bounding box center [197, 109] width 16 height 16
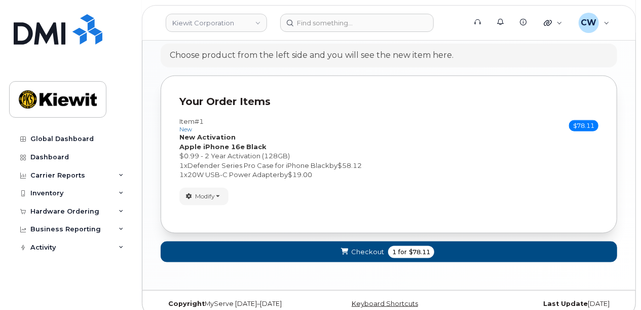
scroll to position [595, 0]
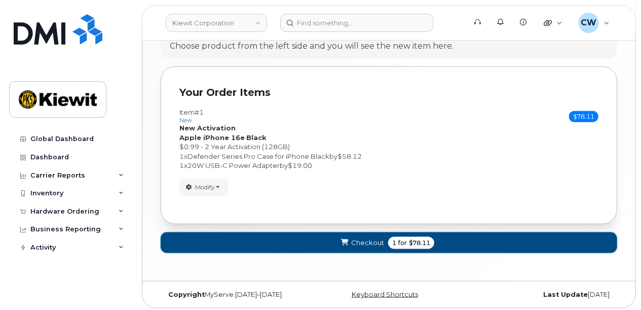
click at [439, 241] on button "Checkout 1 for $78.11" at bounding box center [389, 242] width 457 height 21
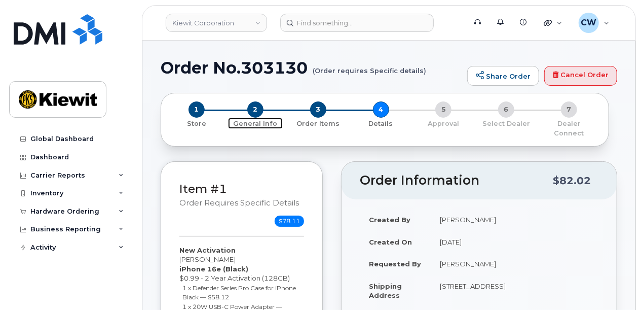
click at [256, 108] on span "2" at bounding box center [255, 109] width 16 height 16
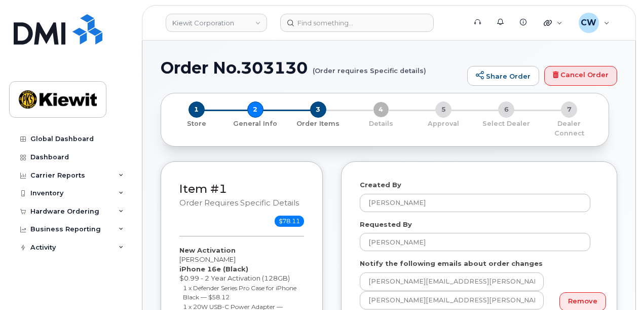
select select
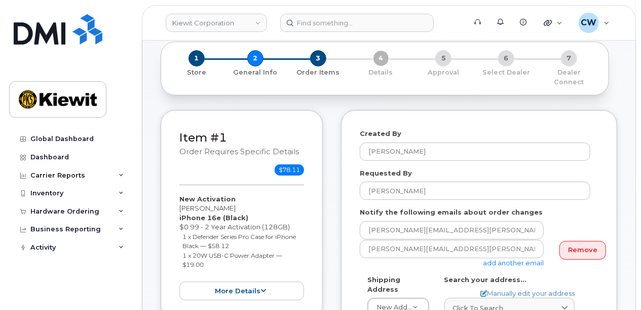
scroll to position [67, 0]
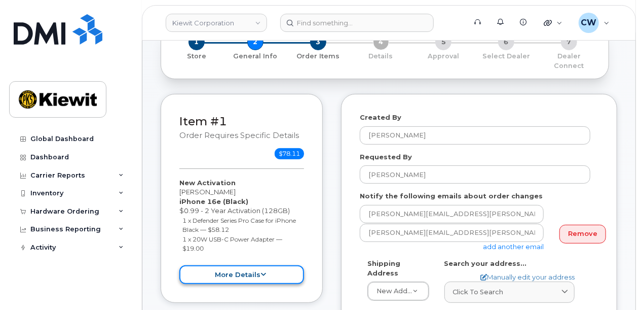
click at [258, 265] on button "more details" at bounding box center [241, 274] width 125 height 19
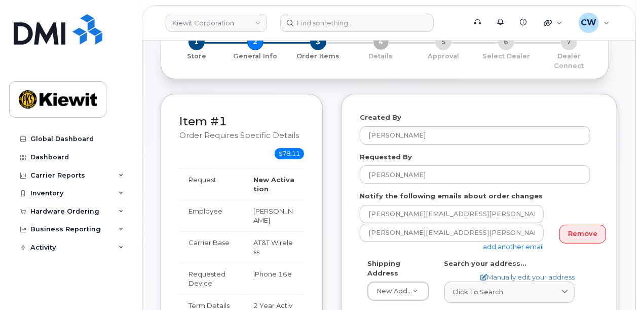
click at [272, 207] on td "[PERSON_NAME]" at bounding box center [274, 215] width 60 height 31
drag, startPoint x: 276, startPoint y: 200, endPoint x: 256, endPoint y: 200, distance: 19.3
click at [256, 200] on td "[PERSON_NAME]" at bounding box center [274, 215] width 60 height 31
drag, startPoint x: 256, startPoint y: 200, endPoint x: 265, endPoint y: 200, distance: 8.1
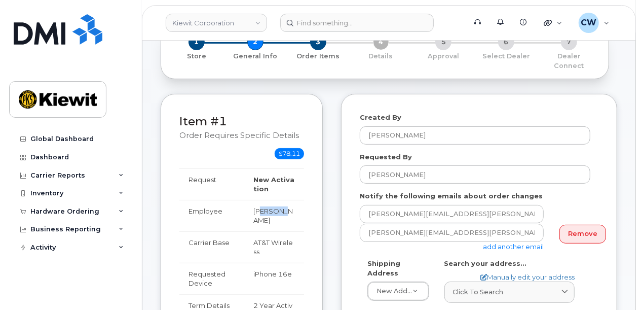
click at [265, 200] on td "[PERSON_NAME]" at bounding box center [274, 215] width 60 height 31
click at [267, 200] on td "[PERSON_NAME]" at bounding box center [274, 215] width 60 height 31
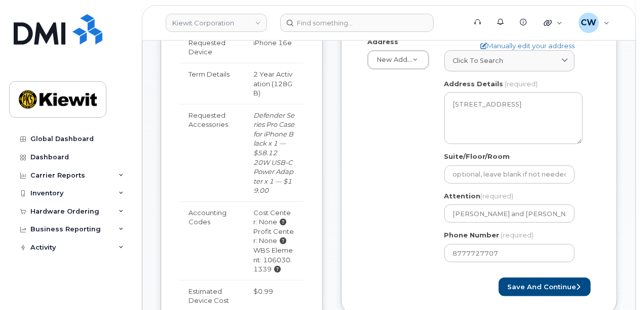
scroll to position [338, 0]
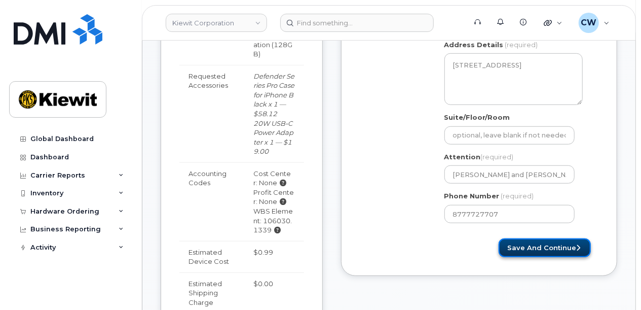
click at [522, 239] on button "Save and Continue" at bounding box center [545, 247] width 92 height 19
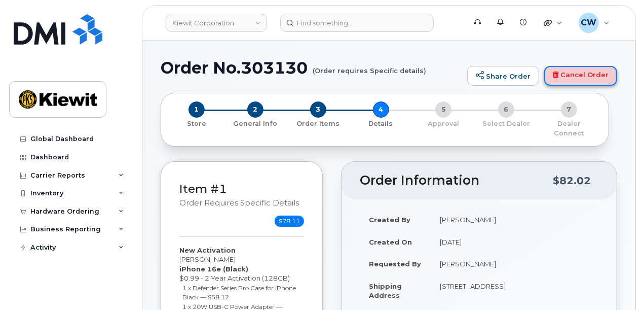
click at [567, 80] on link "Cancel Order" at bounding box center [580, 76] width 73 height 20
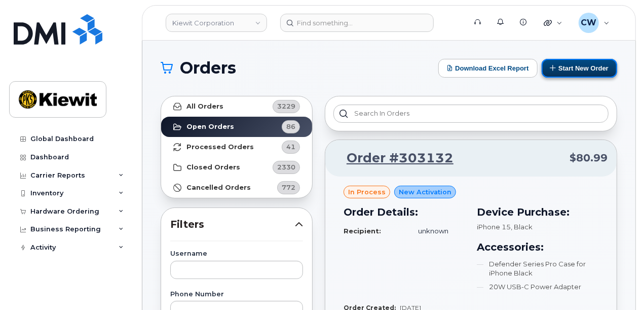
click at [588, 70] on button "Start New Order" at bounding box center [580, 68] width 76 height 19
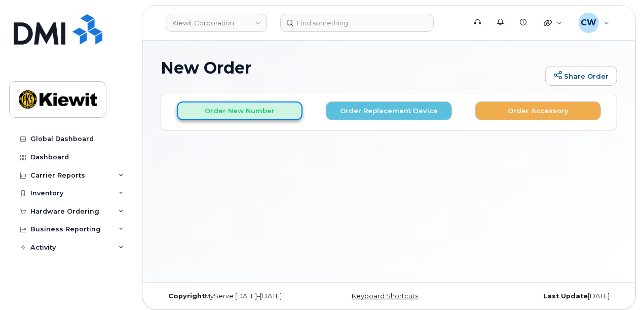
click at [256, 110] on button "Order New Number" at bounding box center [240, 110] width 126 height 19
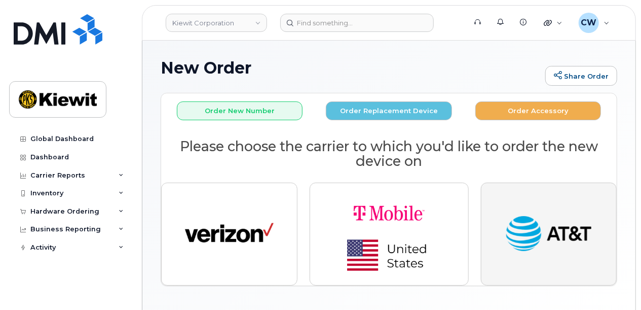
click at [492, 234] on button "button" at bounding box center [549, 233] width 136 height 102
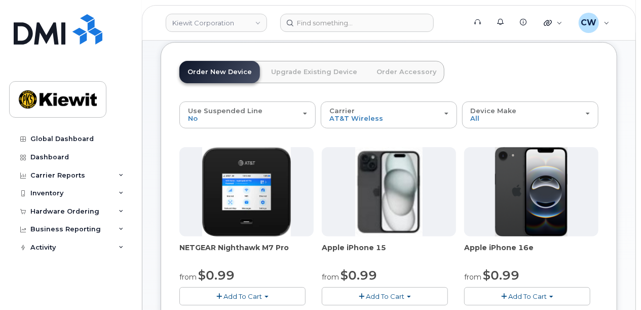
scroll to position [135, 0]
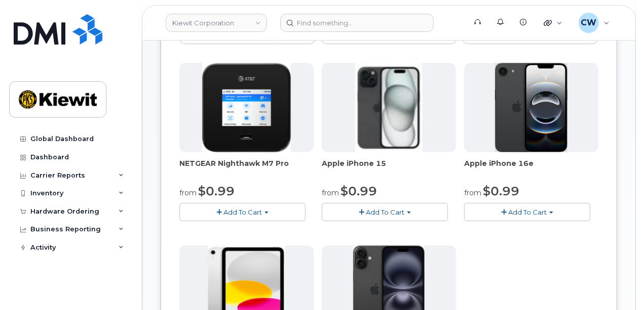
click at [517, 211] on span "Add To Cart" at bounding box center [527, 212] width 39 height 8
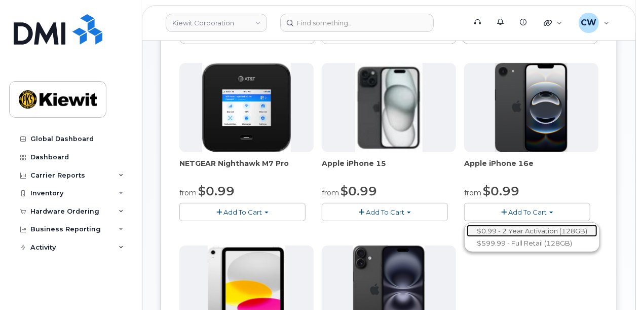
click at [510, 229] on link "$0.99 - 2 Year Activation (128GB)" at bounding box center [532, 231] width 131 height 13
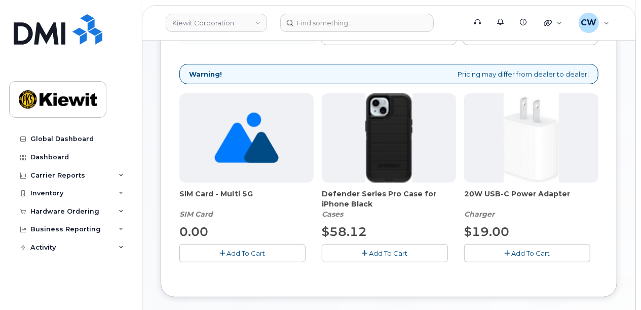
click at [396, 250] on span "Add To Cart" at bounding box center [388, 253] width 39 height 8
click at [501, 253] on button "Add To Cart" at bounding box center [527, 253] width 126 height 18
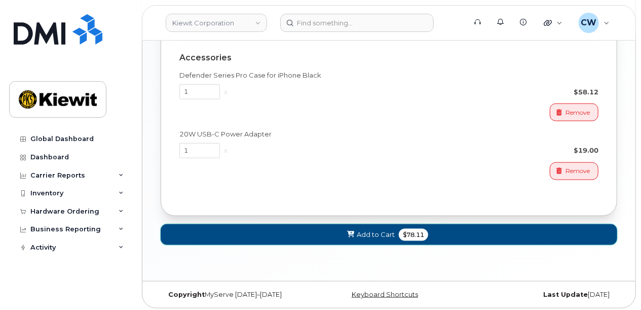
click at [478, 236] on button "Add to Cart $78.11" at bounding box center [389, 234] width 457 height 21
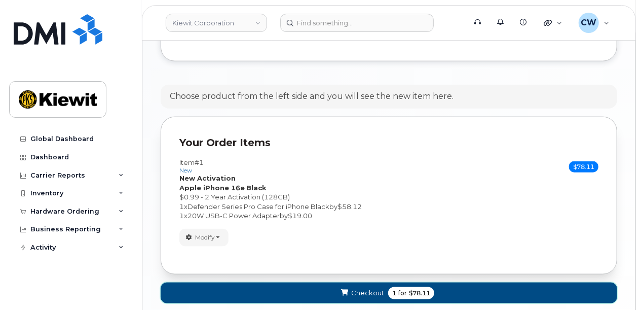
click at [446, 290] on button "Checkout 1 for $78.11" at bounding box center [389, 292] width 457 height 21
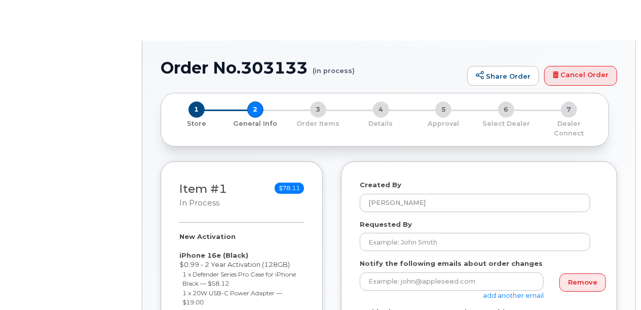
select select
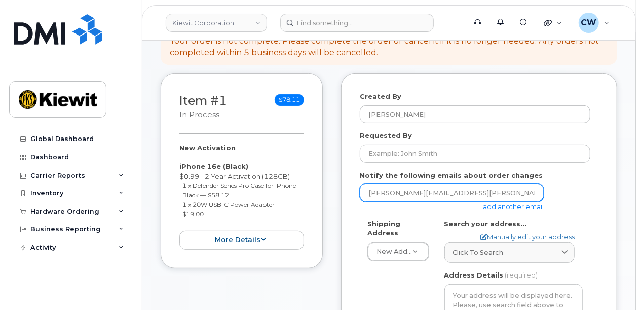
scroll to position [135, 0]
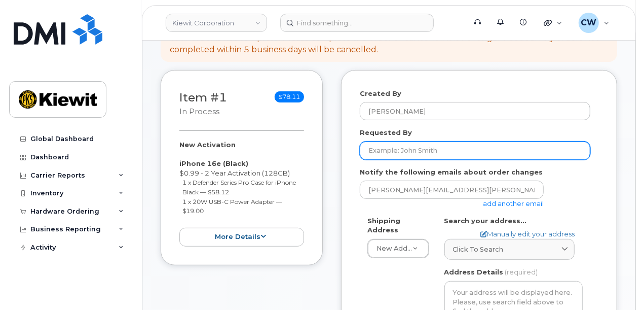
click at [428, 141] on input "Requested By" at bounding box center [475, 150] width 231 height 18
type input "[PERSON_NAME]"
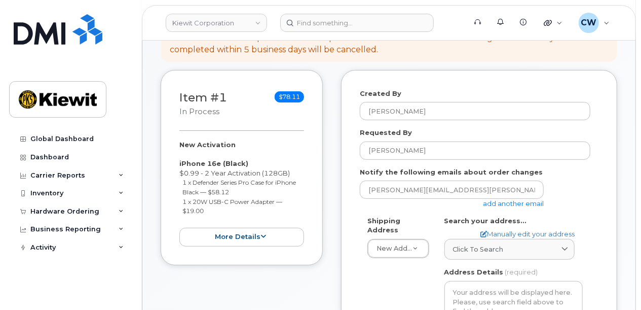
click at [496, 199] on link "add another email" at bounding box center [513, 203] width 61 height 8
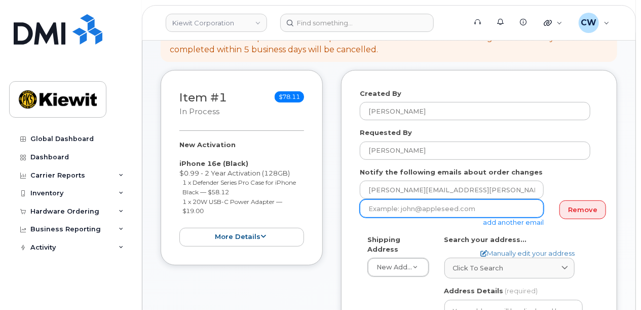
click at [442, 199] on input "email" at bounding box center [452, 208] width 184 height 18
type input "[PERSON_NAME][EMAIL_ADDRESS][PERSON_NAME][PERSON_NAME][DOMAIN_NAME]"
type input "8777727707"
select select
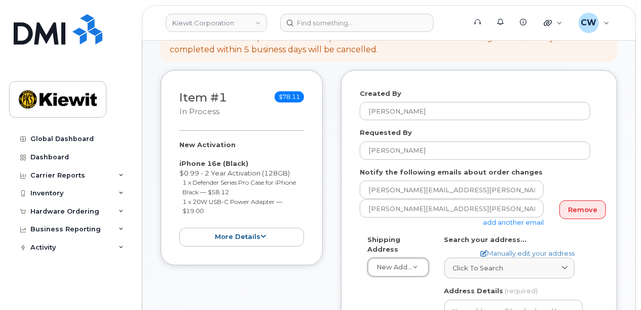
scroll to position [203, 0]
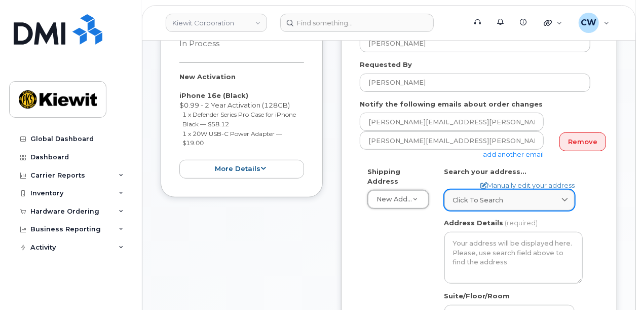
click at [483, 195] on span "Click to search" at bounding box center [478, 200] width 51 height 10
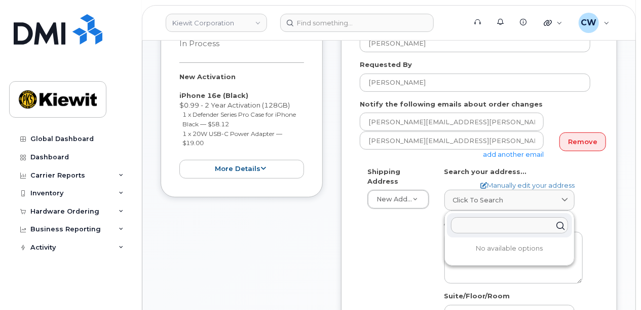
paste input "137 Old Market St Suite 101 Aiken SC 29803"
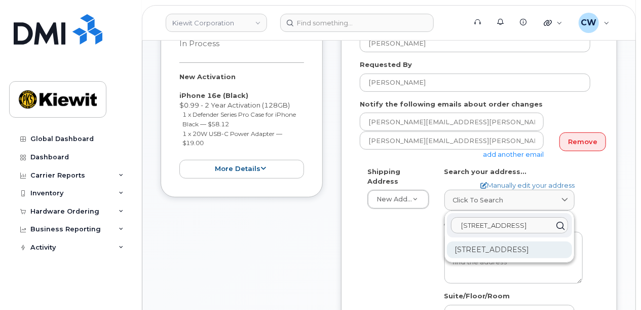
type input "137 Old Market St Suite 101 Aiken SC 29803"
click at [508, 248] on div "137 Old Market St Ste 101 Aiken SC 29803-3927" at bounding box center [509, 249] width 125 height 17
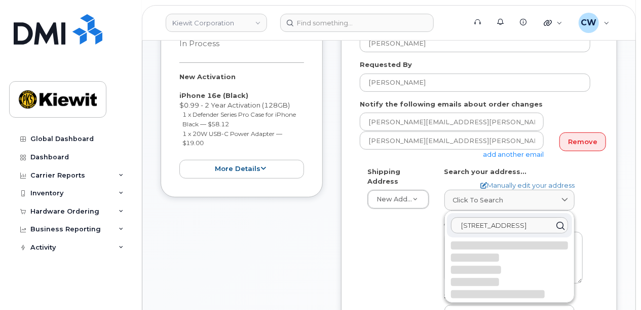
select select
type textarea "137 Old Market St Ste 101 AIKEN SC 29803-3927 UNITED STATES"
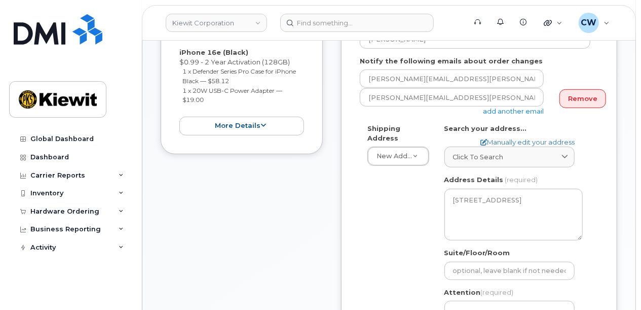
scroll to position [270, 0]
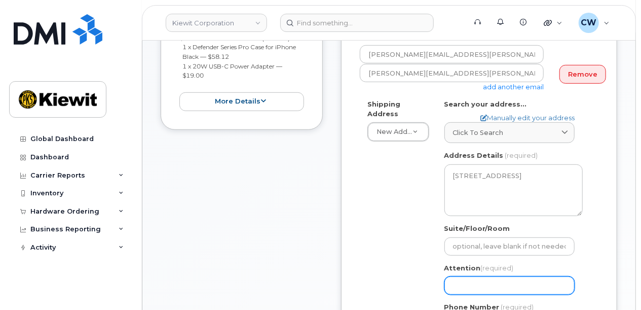
click at [472, 276] on input "Attention (required)" at bounding box center [509, 285] width 130 height 18
select select
type input "M"
select select
type input "Mi"
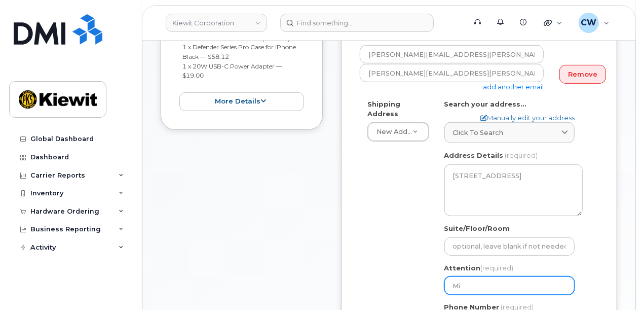
select select
type input "Mir"
select select
type input "Mira"
select select
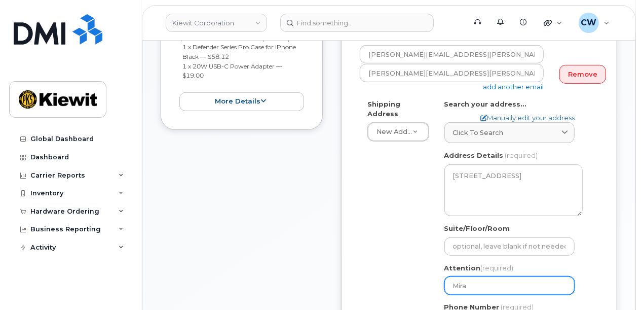
type input "Miran"
select select
type input "Mirand"
select select
type input "Miranda"
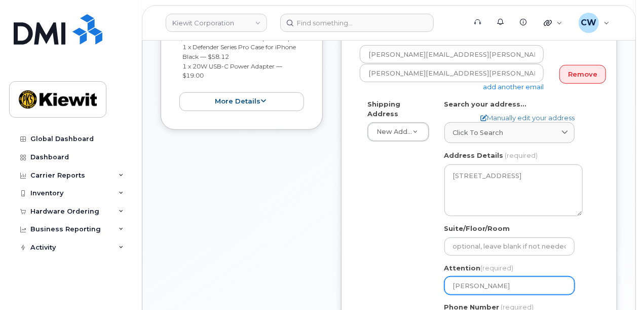
select select
type input "Miranda S"
select select
type input "Miranda St"
select select
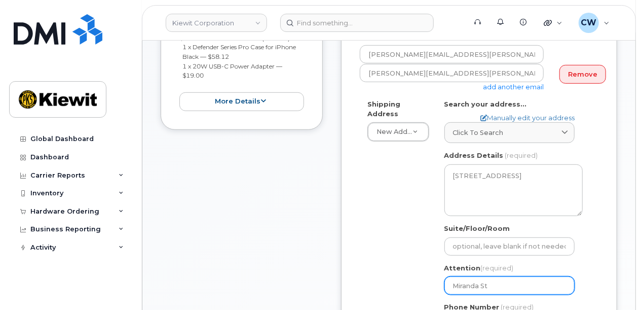
type input "Miranda Ste"
select select
type input "Miranda Stev"
select select
type input "Miranda Steve"
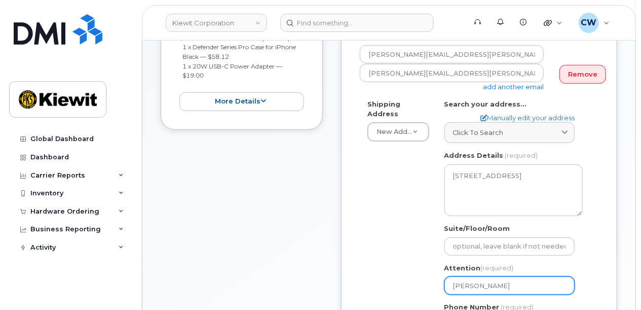
select select
type input "Miranda Steven"
select select
type input "[PERSON_NAME]"
select select
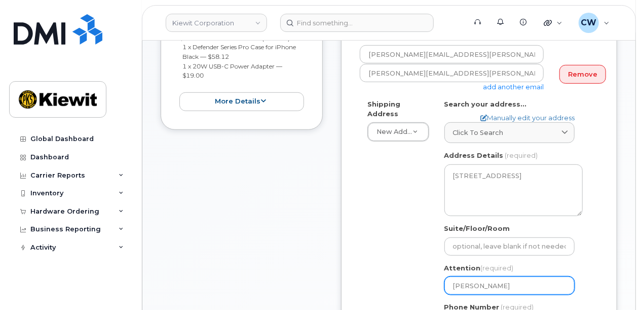
type input "Miranda Stevens a"
select select
type input "Miranda Stevens an"
select select
type input "Miranda Stevens and"
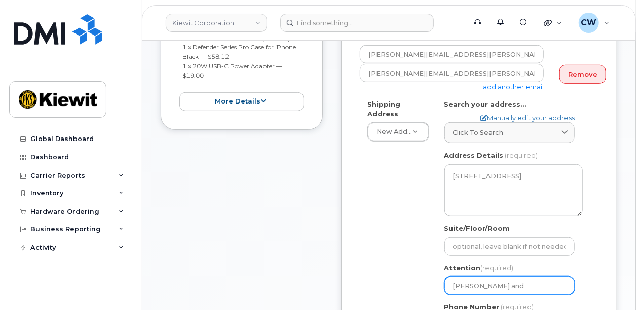
select select
type input "Miranda Stevens and T"
select select
type input "Miranda Stevens and Te"
select select
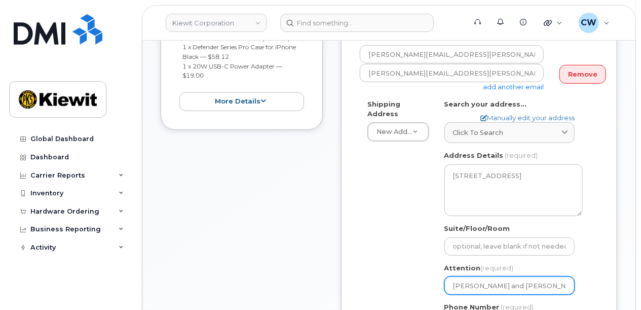
type input "Miranda Stevens and Ted"
select select
type input "Miranda Stevens and Ted S"
select select
type input "Miranda Stevens and Ted Su"
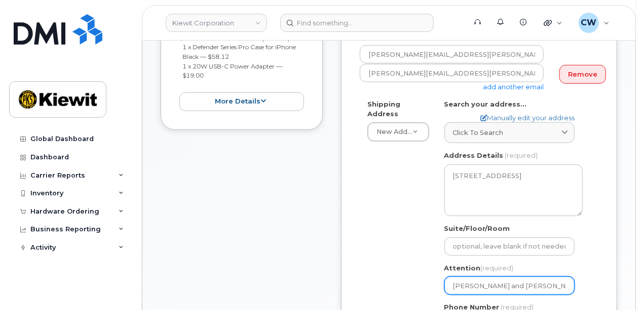
select select
type input "Miranda Stevens and Ted Sum"
select select
type input "Miranda Stevens and Ted Sumn"
select select
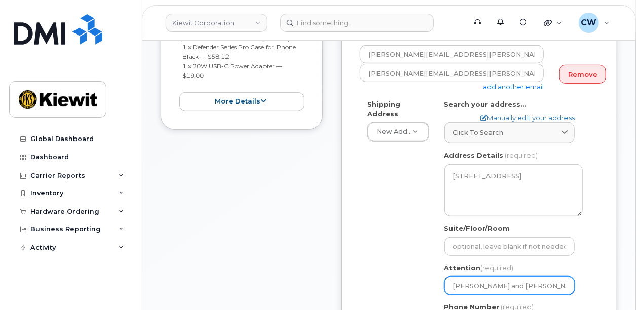
type input "Miranda Stevens and Ted Sumne"
select select
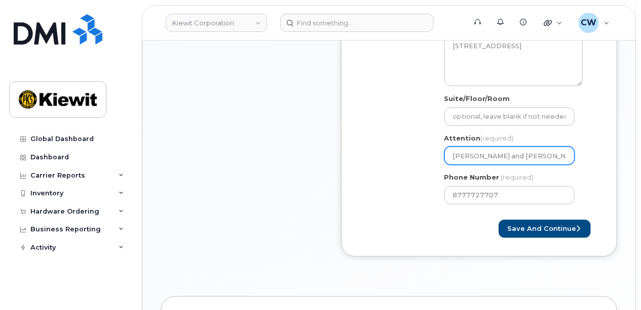
scroll to position [405, 0]
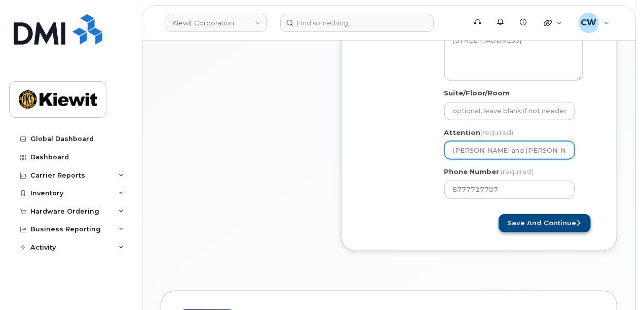
type input "[PERSON_NAME] and [PERSON_NAME]"
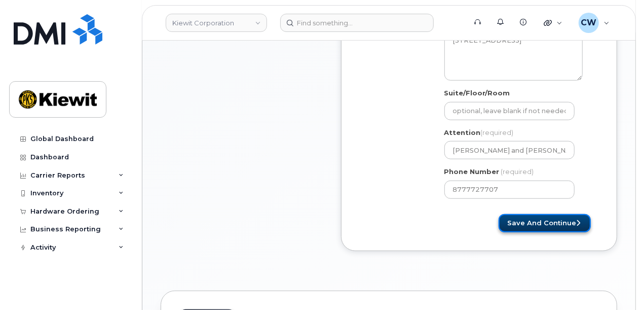
click at [520, 214] on button "Save and Continue" at bounding box center [545, 223] width 92 height 19
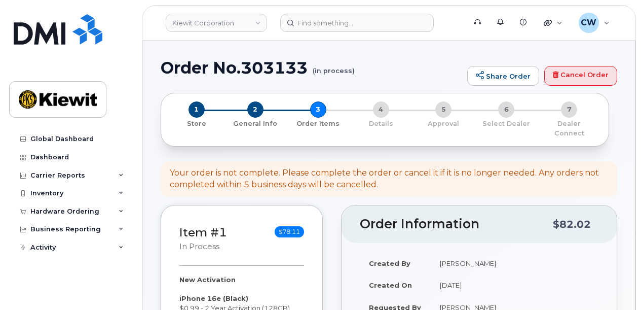
select select
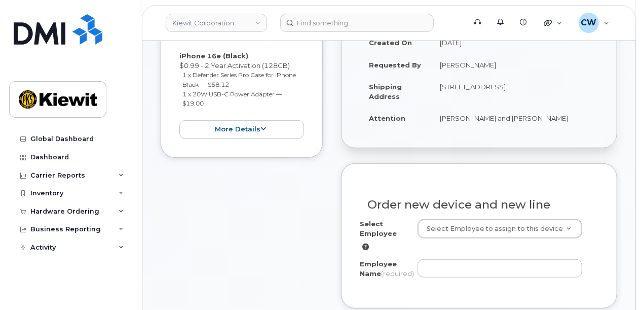
scroll to position [270, 0]
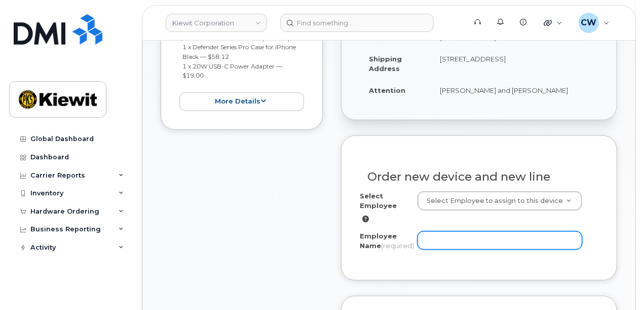
click at [456, 231] on input "Employee Name (required)" at bounding box center [500, 240] width 165 height 18
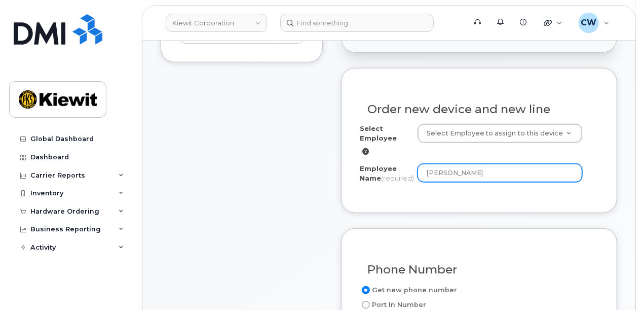
scroll to position [405, 0]
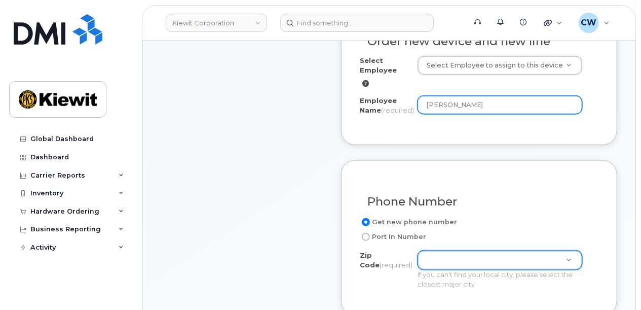
type input "[PERSON_NAME]"
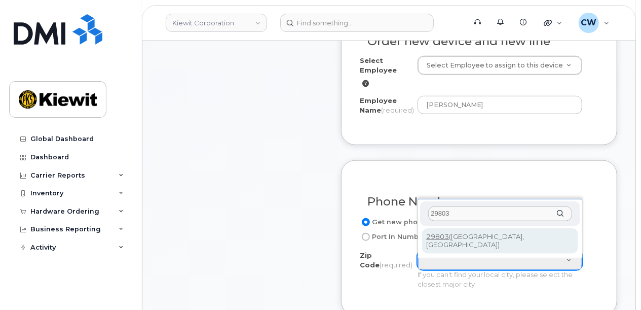
type input "29803"
type input "29803 (Aiken, SC)"
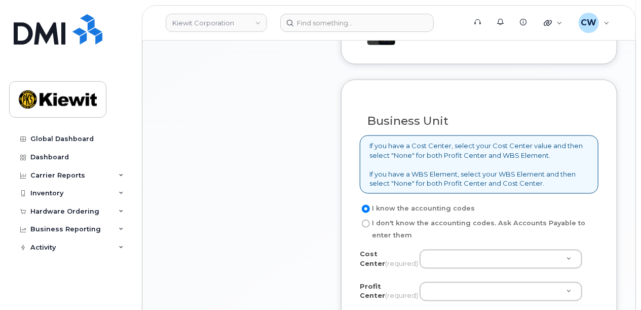
scroll to position [811, 0]
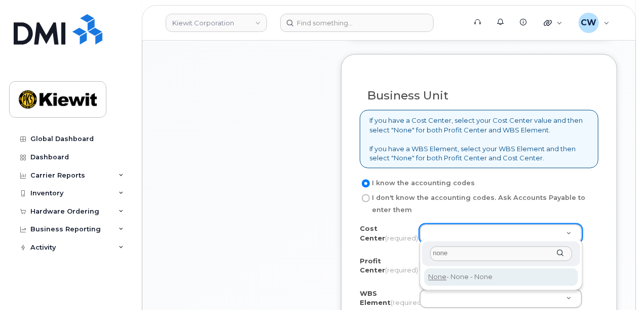
type input "none"
type input "None"
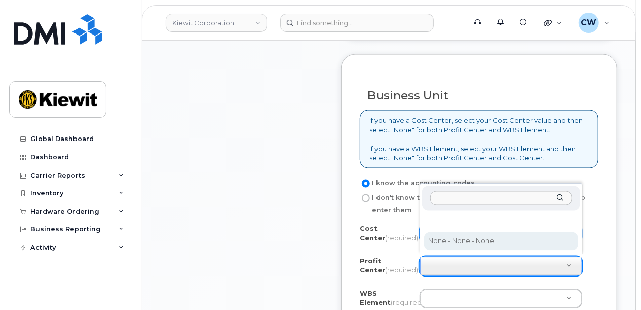
select select "None"
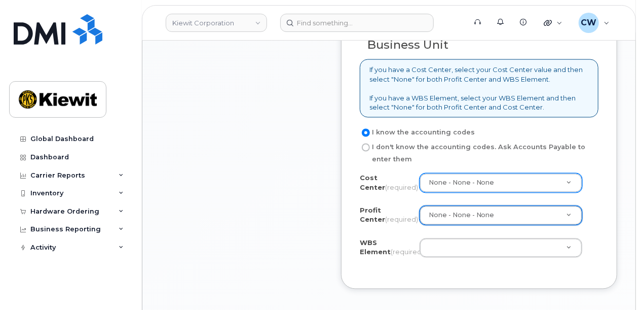
scroll to position [878, 0]
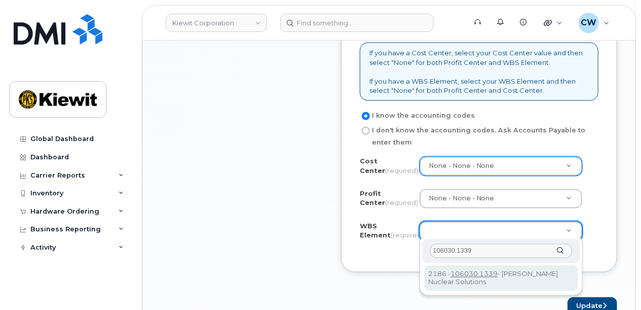
type input "106030.1339"
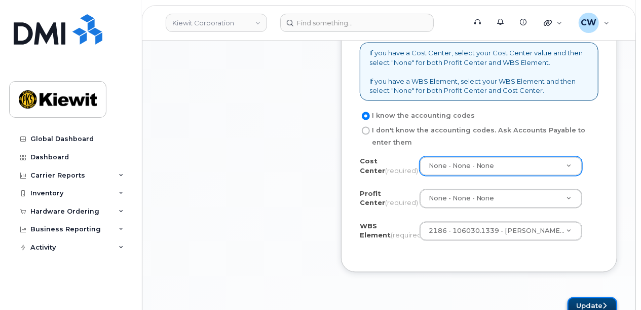
click at [593, 302] on button "Update" at bounding box center [593, 306] width 50 height 19
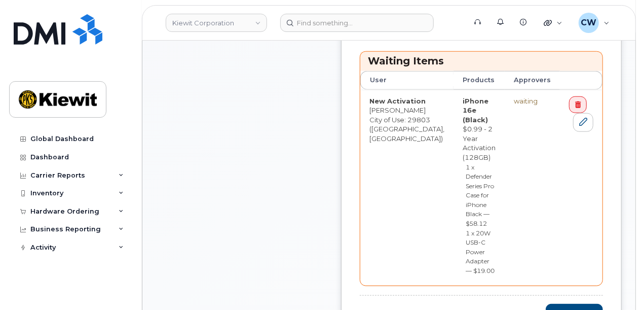
scroll to position [473, 0]
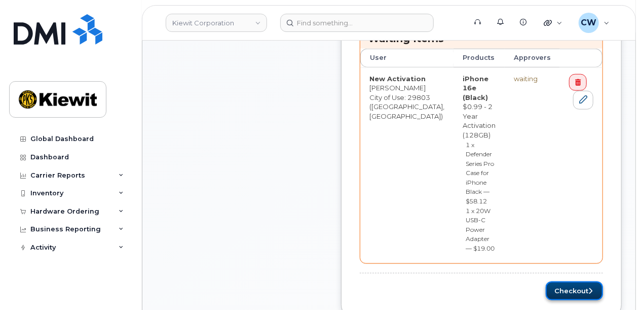
click at [559, 281] on button "Checkout" at bounding box center [574, 290] width 57 height 19
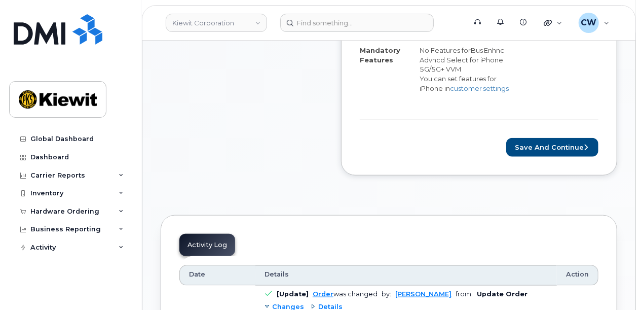
scroll to position [473, 0]
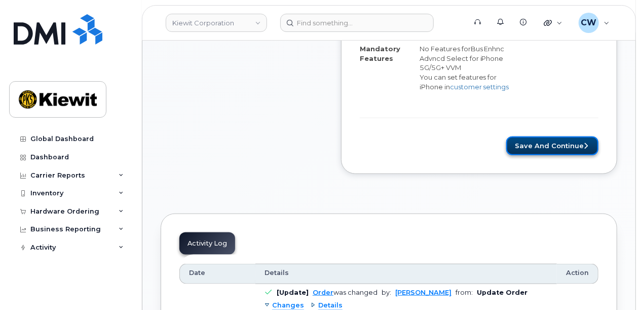
click at [544, 144] on button "Save and Continue" at bounding box center [552, 145] width 92 height 19
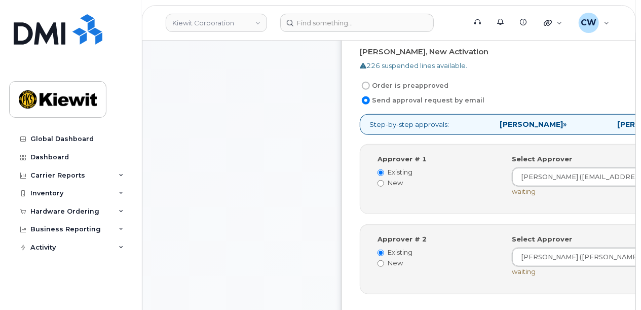
scroll to position [405, 0]
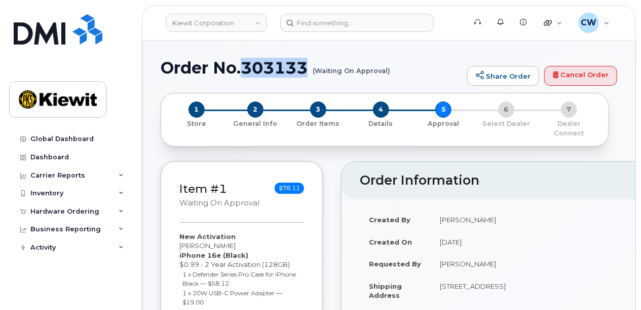
drag, startPoint x: 307, startPoint y: 68, endPoint x: 247, endPoint y: 66, distance: 60.3
click at [247, 66] on h1 "Order No.303133 (Waiting On Approval)" at bounding box center [312, 68] width 302 height 18
copy h1 "303133"
click at [68, 208] on div "Hardware Ordering" at bounding box center [64, 211] width 69 height 8
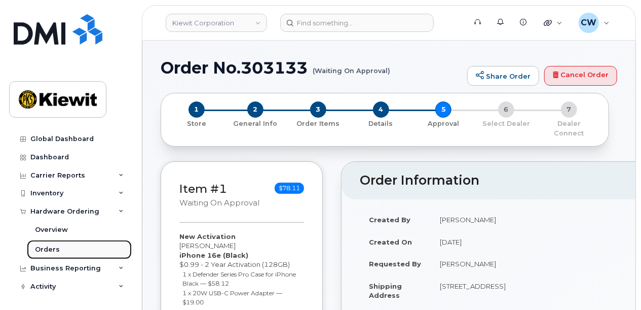
click at [61, 253] on link "Orders" at bounding box center [79, 249] width 105 height 19
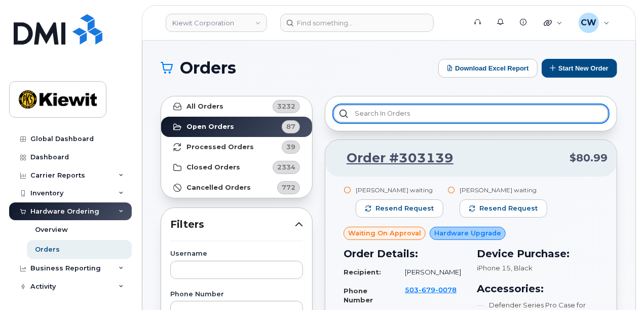
click at [462, 115] on input "text" at bounding box center [471, 113] width 275 height 18
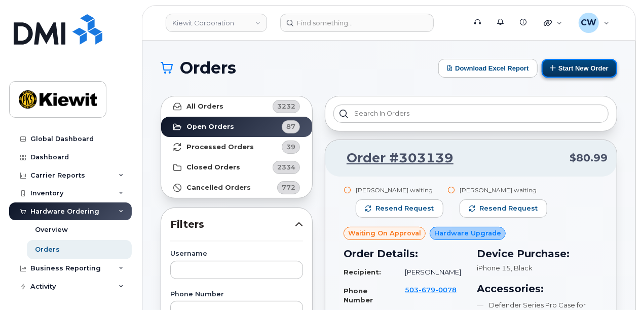
click at [563, 63] on button "Start New Order" at bounding box center [580, 68] width 76 height 19
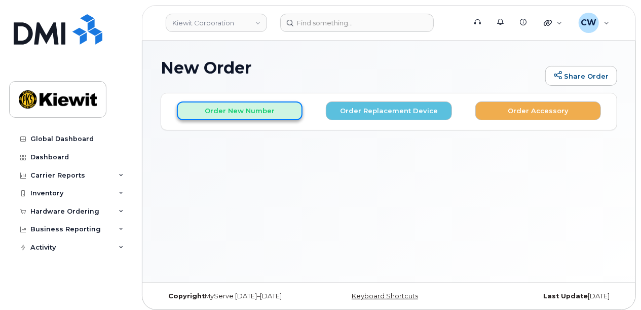
click at [260, 113] on button "Order New Number" at bounding box center [240, 110] width 126 height 19
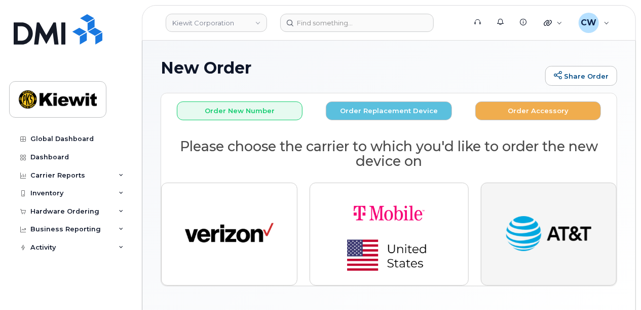
click at [518, 249] on img "button" at bounding box center [548, 234] width 89 height 46
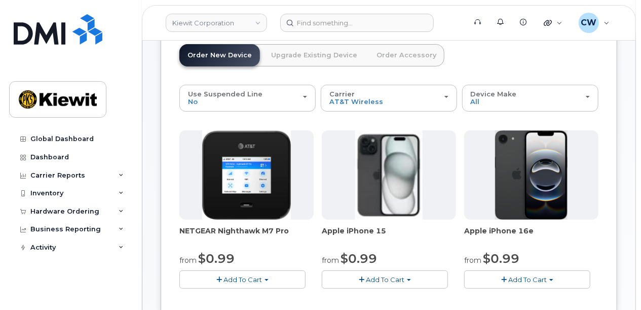
scroll to position [135, 0]
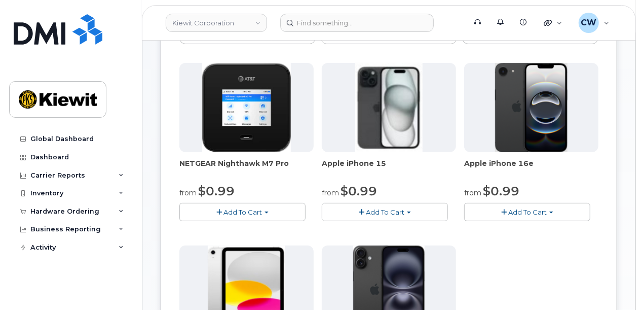
click at [526, 208] on span "Add To Cart" at bounding box center [527, 212] width 39 height 8
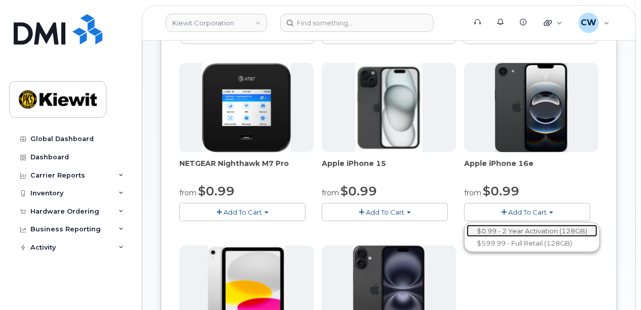
click at [519, 225] on link "$0.99 - 2 Year Activation (128GB)" at bounding box center [532, 231] width 131 height 13
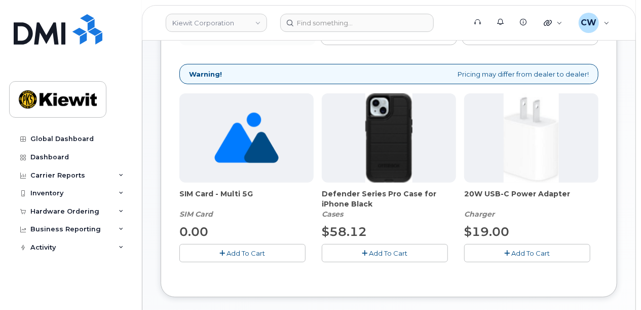
click at [398, 255] on span "Add To Cart" at bounding box center [388, 253] width 39 height 8
click at [520, 251] on span "Add To Cart" at bounding box center [531, 253] width 39 height 8
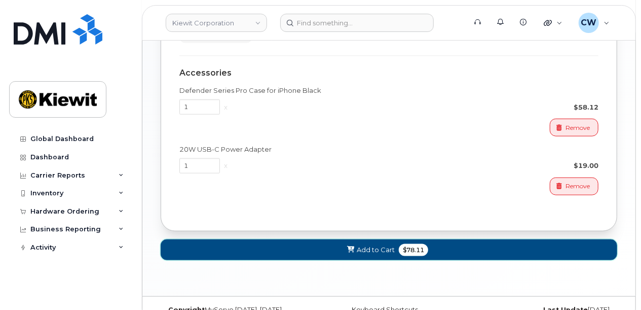
click at [515, 251] on button "Add to Cart $78.11" at bounding box center [389, 249] width 457 height 21
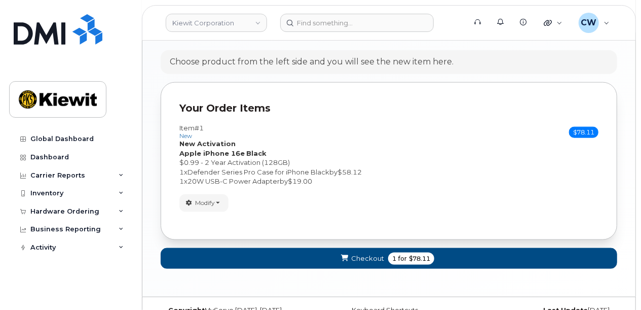
scroll to position [595, 0]
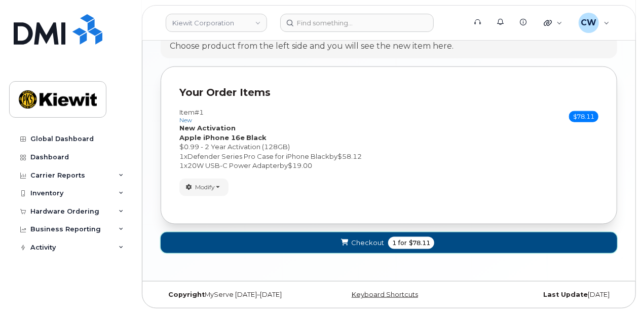
click at [451, 242] on button "Checkout 1 for $78.11" at bounding box center [389, 242] width 457 height 21
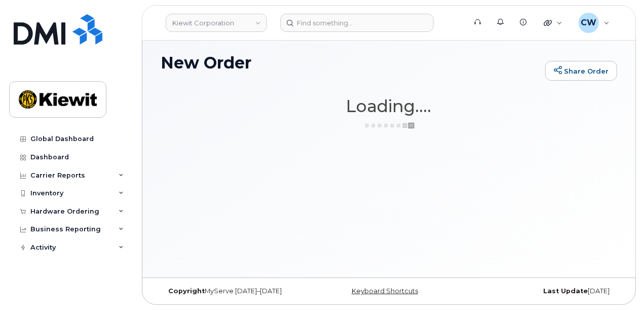
scroll to position [5, 0]
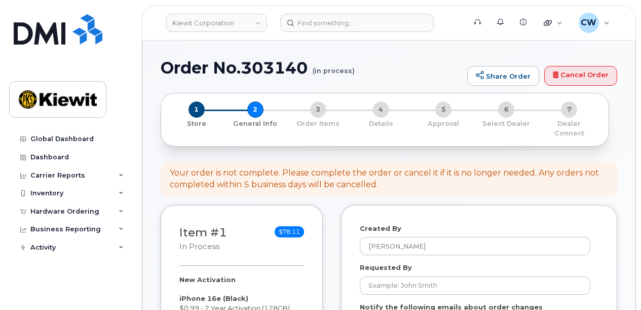
select select
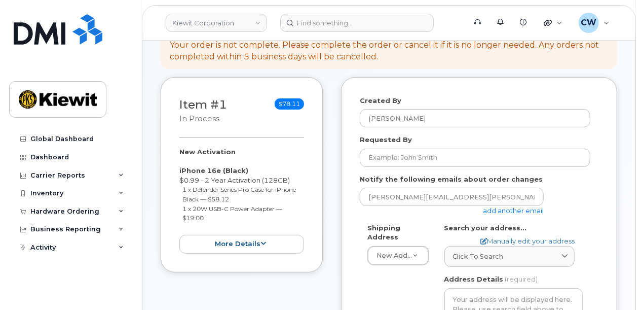
scroll to position [135, 0]
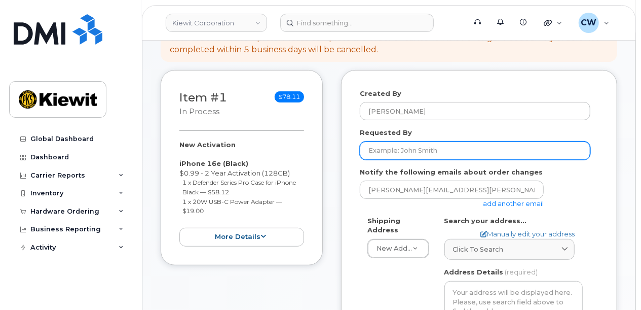
click at [434, 141] on input "Requested By" at bounding box center [475, 150] width 231 height 18
type input "[PERSON_NAME]"
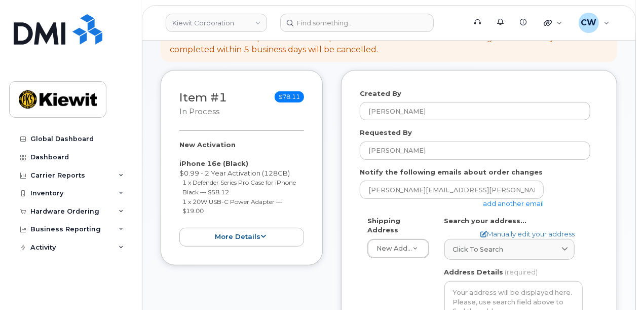
click at [508, 199] on link "add another email" at bounding box center [513, 203] width 61 height 8
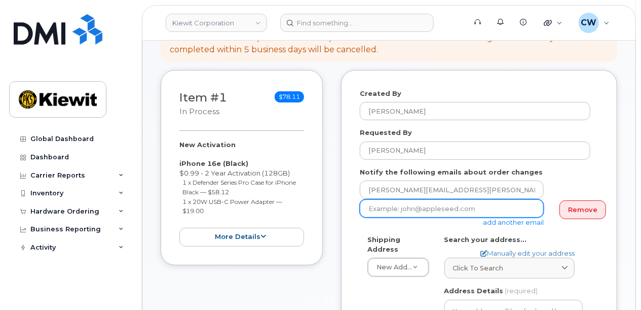
click at [414, 200] on input "email" at bounding box center [452, 208] width 184 height 18
paste input "[PERSON_NAME].[PERSON_NAME]"
type input "[PERSON_NAME][EMAIL_ADDRESS][PERSON_NAME][PERSON_NAME][DOMAIN_NAME]"
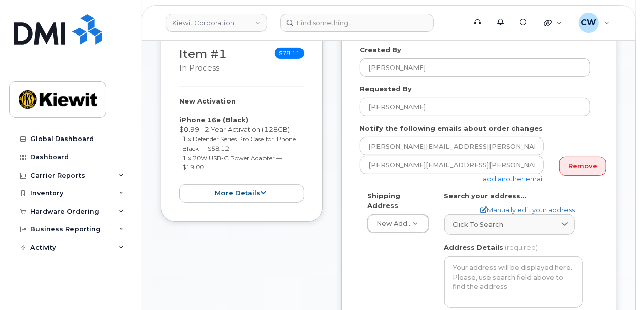
scroll to position [203, 0]
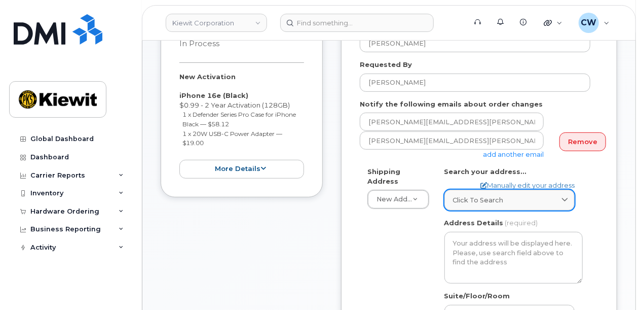
click at [499, 195] on span "Click to search" at bounding box center [478, 200] width 51 height 10
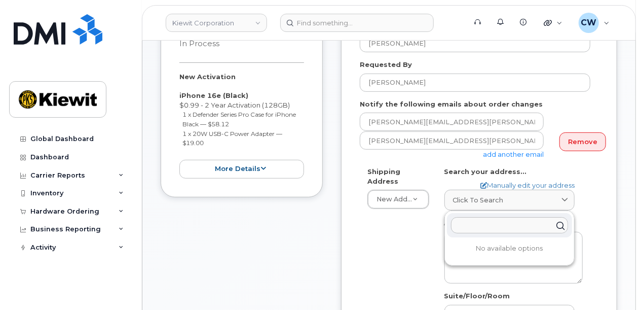
paste input "[STREET_ADDRESS][PERSON_NAME]"
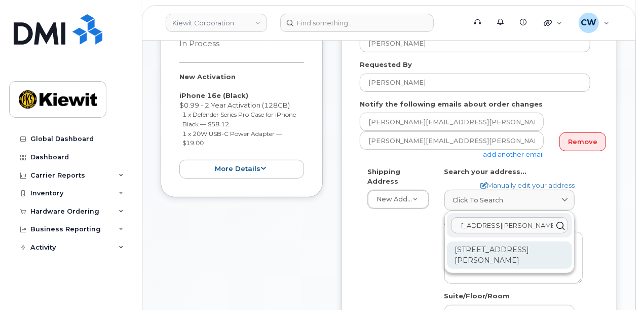
type input "[STREET_ADDRESS][PERSON_NAME]"
click at [487, 242] on div "[STREET_ADDRESS][PERSON_NAME]" at bounding box center [509, 254] width 125 height 27
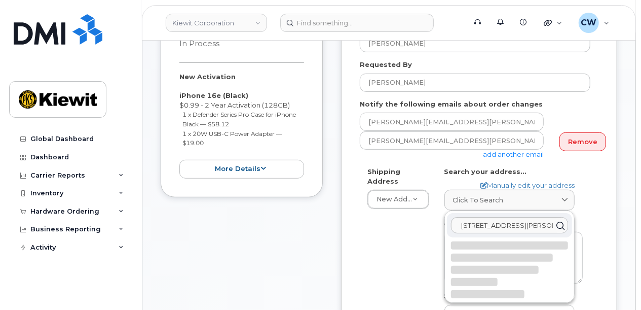
select select
type textarea "[STREET_ADDRESS][PERSON_NAME]"
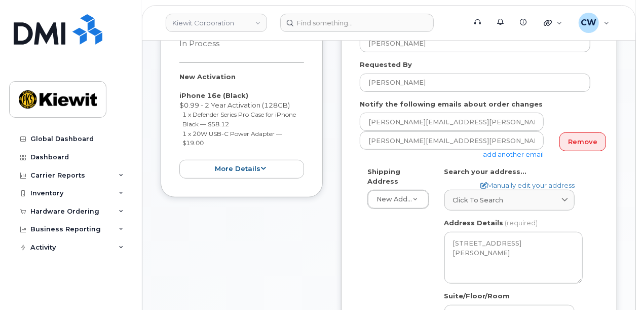
scroll to position [270, 0]
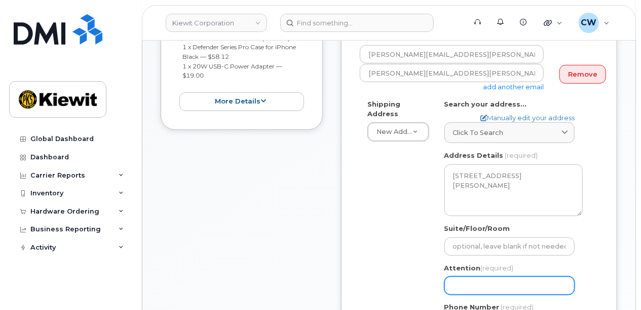
click at [490, 276] on input "Attention (required)" at bounding box center [509, 285] width 130 height 18
select select
type input "B"
select select
type input "Br"
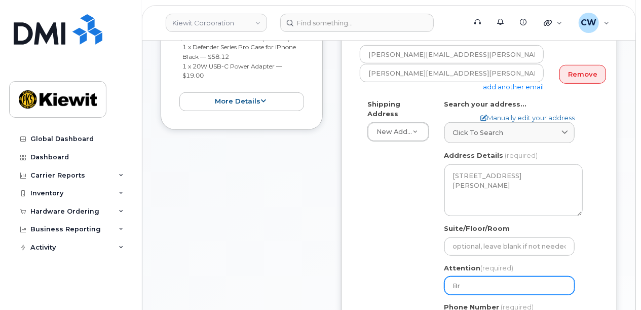
select select
type input "Bra"
select select
type input "Bran"
select select
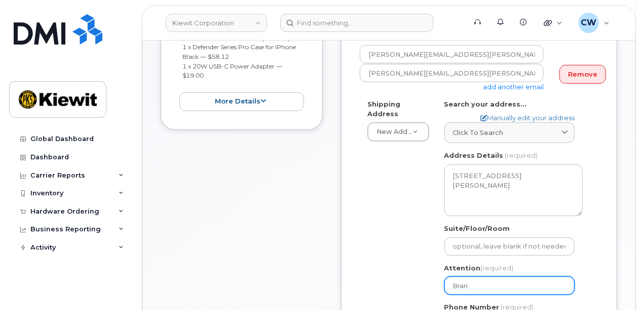
type input "Brand"
select select
type input "[PERSON_NAME]"
select select
type input "[PERSON_NAME]"
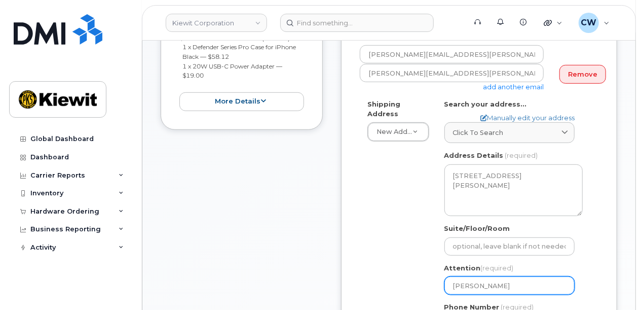
select select
type input "[PERSON_NAME]"
select select
type input "[PERSON_NAME]"
select select
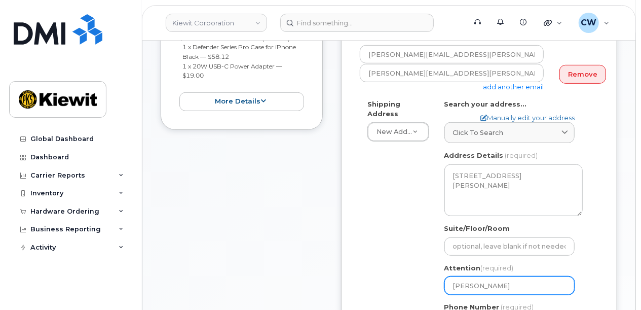
type input "[PERSON_NAME]"
select select
type input "[PERSON_NAME]"
select select
type input "[PERSON_NAME]"
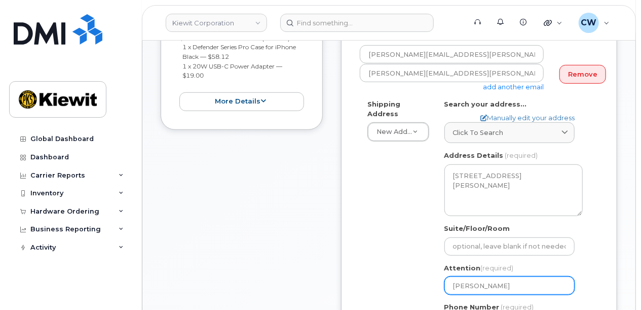
select select
type input "[PERSON_NAME]"
select select
type input "[PERSON_NAME] a"
select select
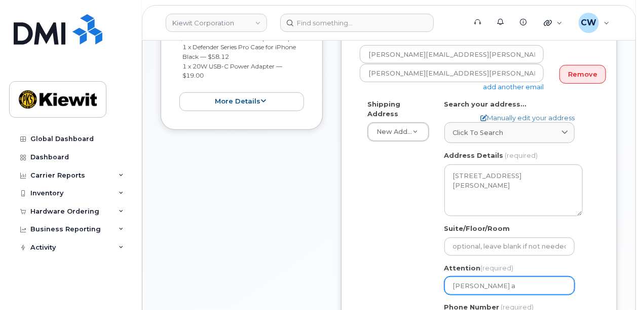
type input "[PERSON_NAME] an"
select select
type input "[PERSON_NAME] and"
select select
type input "[PERSON_NAME] and K"
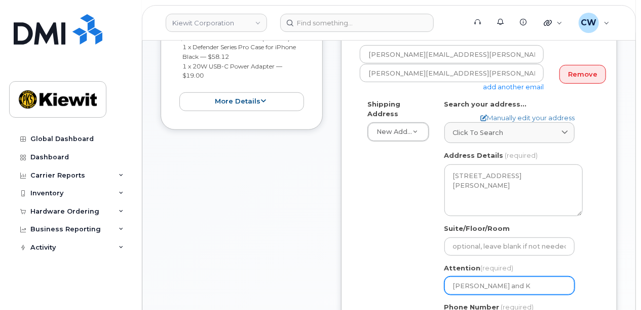
select select
type input "[PERSON_NAME] and [PERSON_NAME]"
select select
type input "[PERSON_NAME] and [PERSON_NAME]"
select select
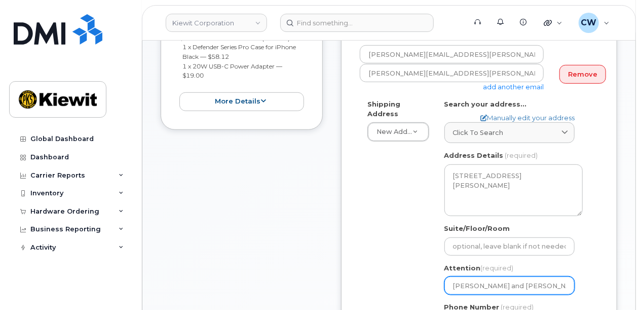
type input "[PERSON_NAME] and [PERSON_NAME]"
select select
type input "[PERSON_NAME] and [PERSON_NAME]"
select select
type input "[PERSON_NAME] and [PERSON_NAME]"
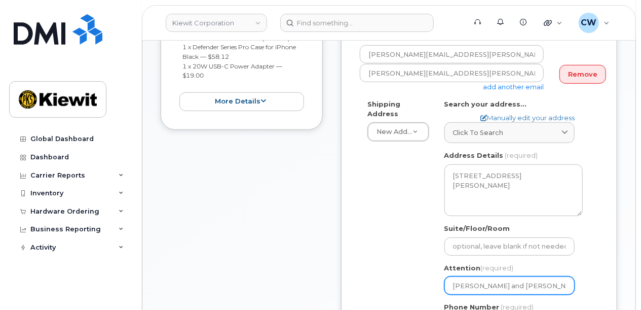
select select
type input "[PERSON_NAME] and [PERSON_NAME]"
select select
type input "[PERSON_NAME] and [PERSON_NAME]"
select select
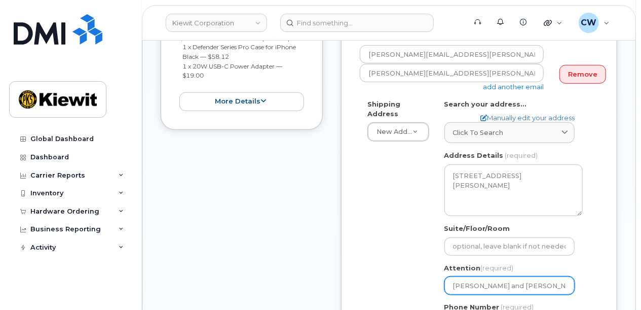
type input "[PERSON_NAME] and [PERSON_NAME] M"
select select
type input "[PERSON_NAME] and [PERSON_NAME]"
select select
type input "[PERSON_NAME] and [PERSON_NAME]"
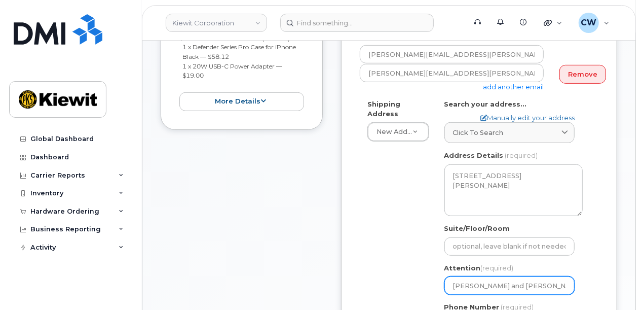
select select
type input "[PERSON_NAME] and [PERSON_NAME] Mill"
select select
type input "[PERSON_NAME] and [PERSON_NAME]"
select select
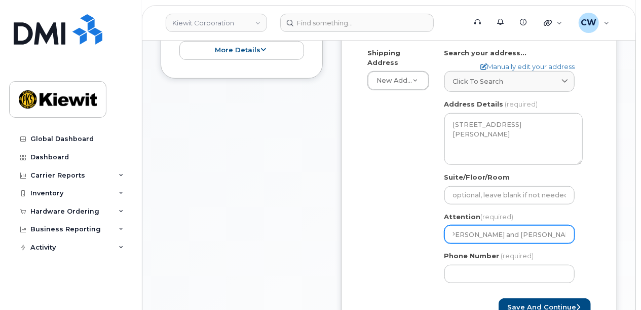
scroll to position [338, 0]
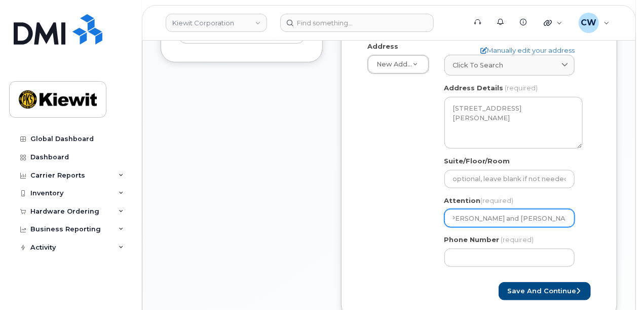
type input "[PERSON_NAME] and [PERSON_NAME]"
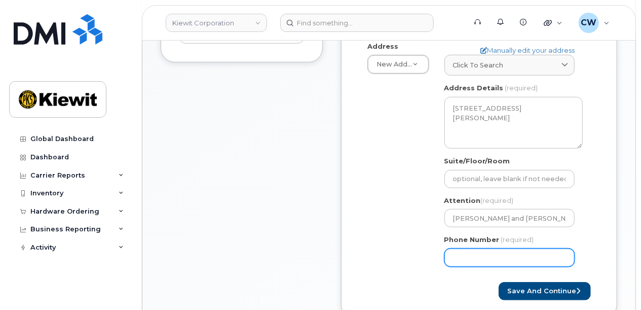
click at [503, 248] on input "Phone Number" at bounding box center [509, 257] width 130 height 18
type input "8777727707"
select select
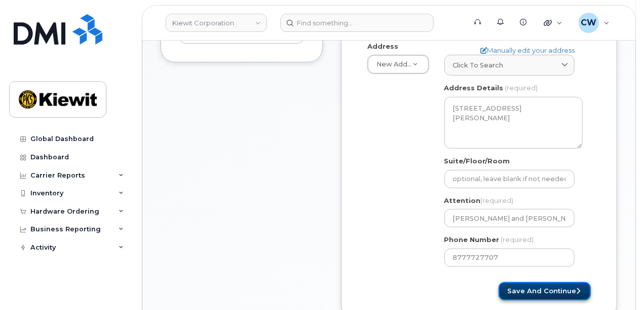
click at [518, 283] on button "Save and Continue" at bounding box center [545, 291] width 92 height 19
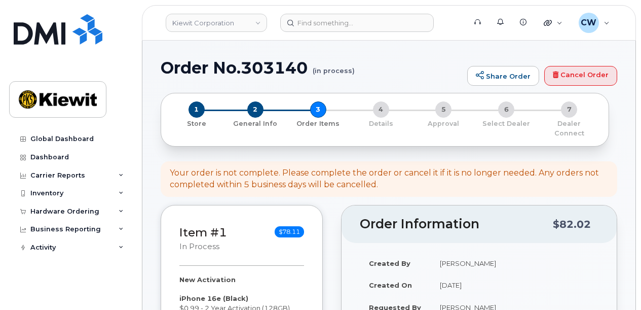
select select
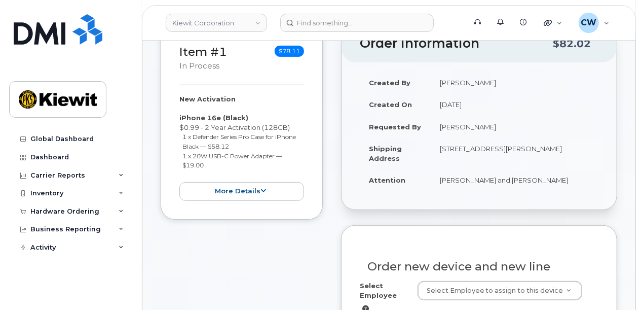
scroll to position [270, 0]
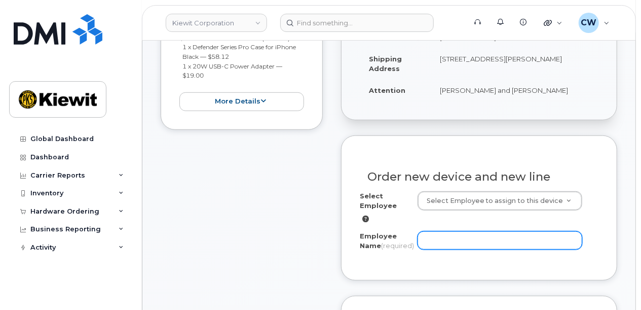
click at [428, 231] on input "Employee Name (required)" at bounding box center [500, 240] width 165 height 18
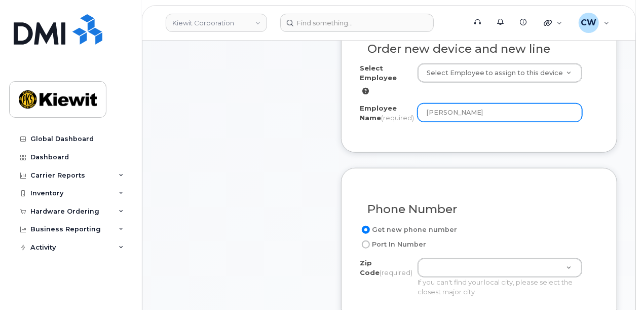
scroll to position [405, 0]
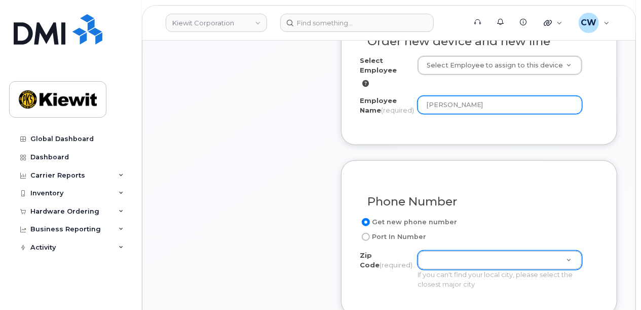
type input "[PERSON_NAME]"
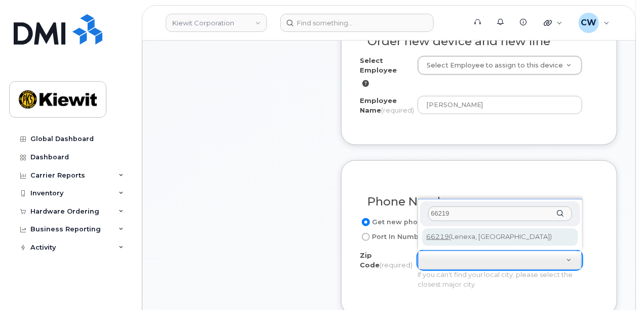
type input "66219"
type input "66219 (Lenexa, KS)"
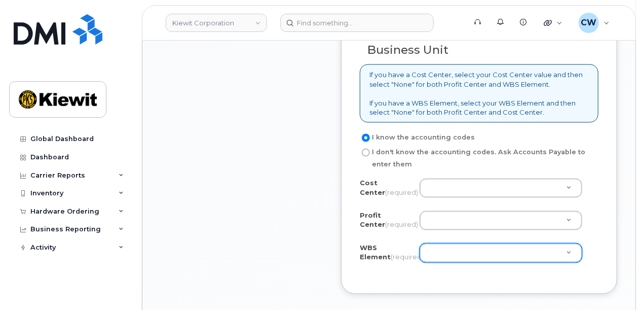
scroll to position [878, 0]
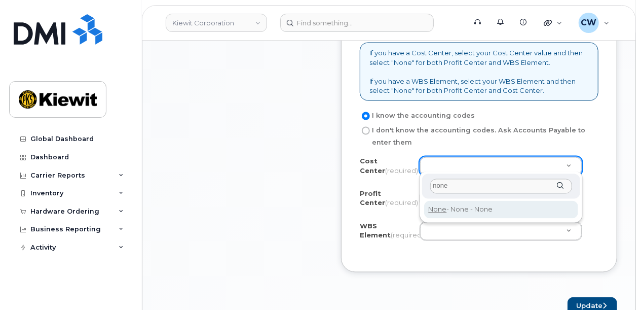
type input "none"
type input "None"
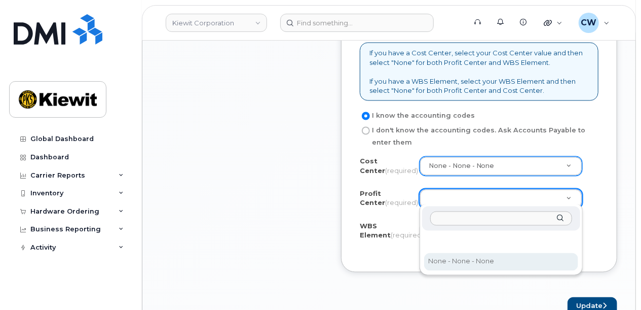
select select "None"
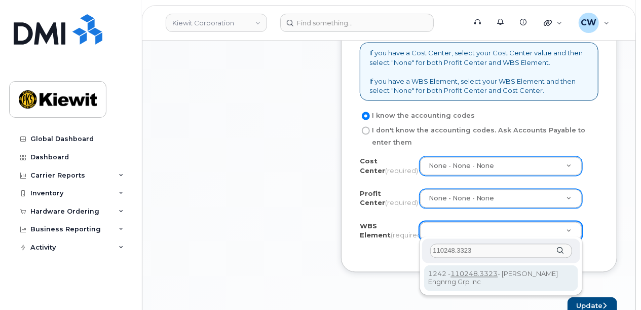
type input "110248.3323"
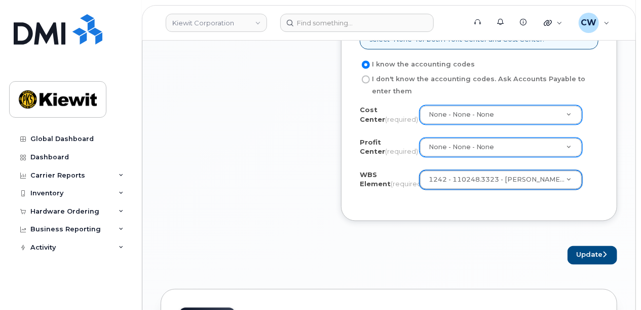
scroll to position [946, 0]
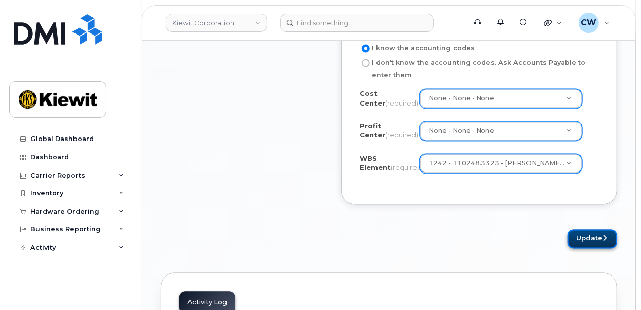
click at [588, 239] on button "Update" at bounding box center [593, 239] width 50 height 19
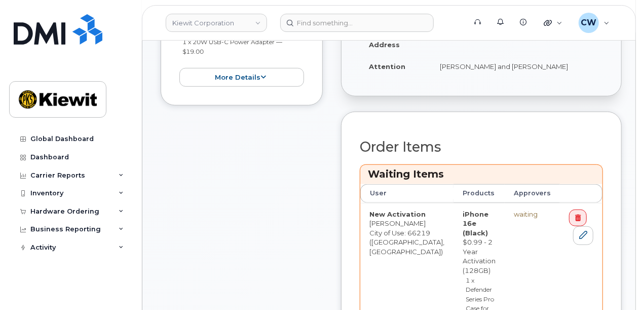
scroll to position [473, 0]
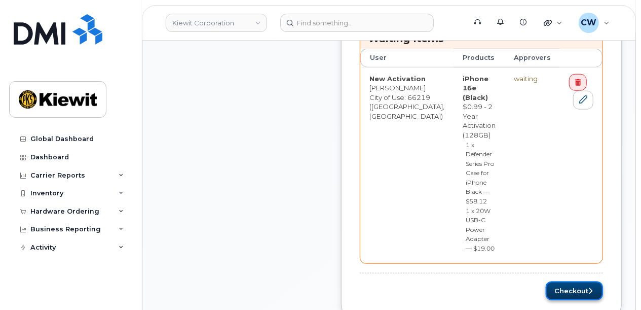
click at [568, 281] on button "Checkout" at bounding box center [574, 290] width 57 height 19
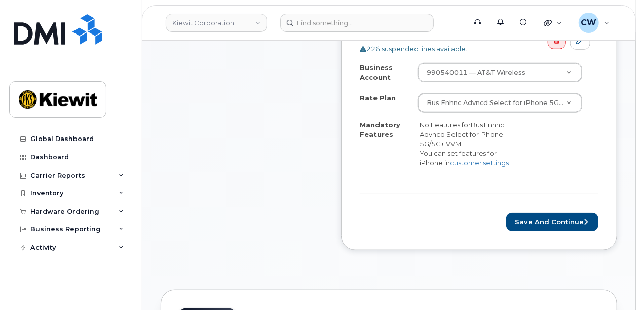
scroll to position [405, 0]
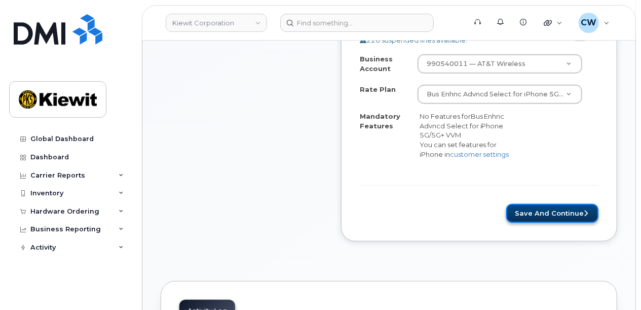
click at [536, 207] on button "Save and Continue" at bounding box center [552, 213] width 92 height 19
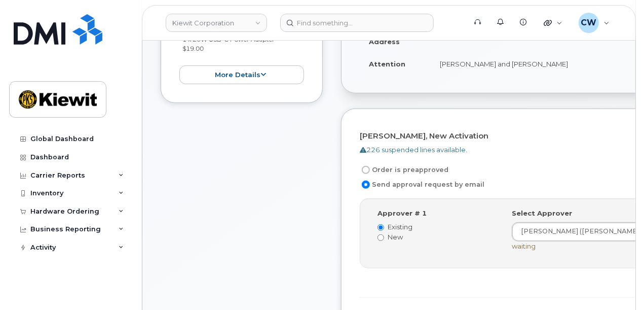
scroll to position [270, 0]
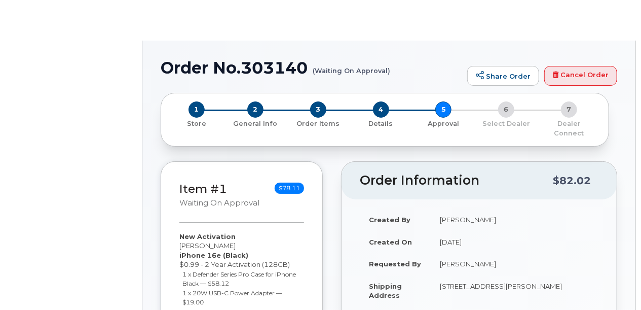
radio input "true"
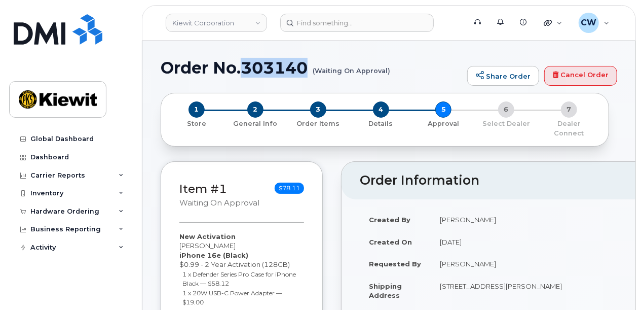
drag, startPoint x: 309, startPoint y: 67, endPoint x: 245, endPoint y: 59, distance: 64.4
click at [245, 59] on h1 "Order No.303140 (Waiting On Approval)" at bounding box center [312, 68] width 302 height 18
copy h1 "303140"
